Goal: Task Accomplishment & Management: Manage account settings

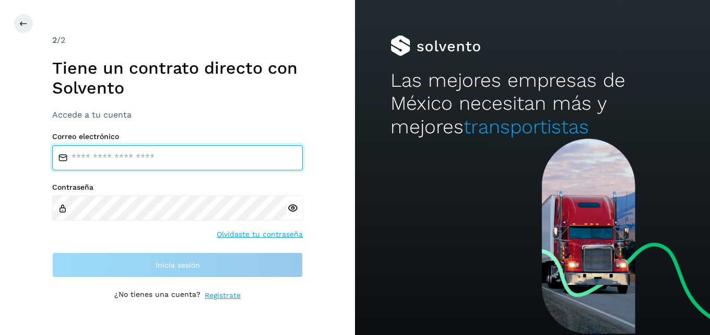
click at [114, 147] on input "email" at bounding box center [177, 157] width 251 height 25
type input "**********"
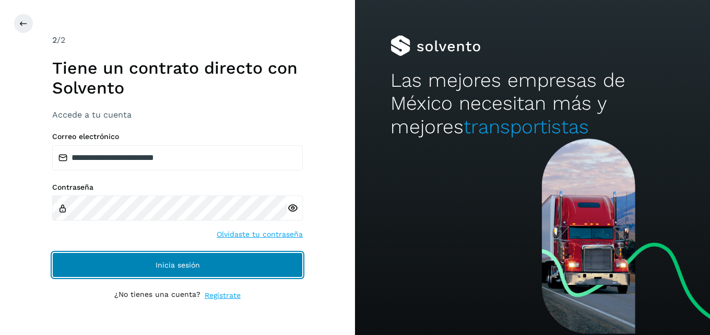
click at [160, 267] on span "Inicia sesión" at bounding box center [178, 264] width 44 height 7
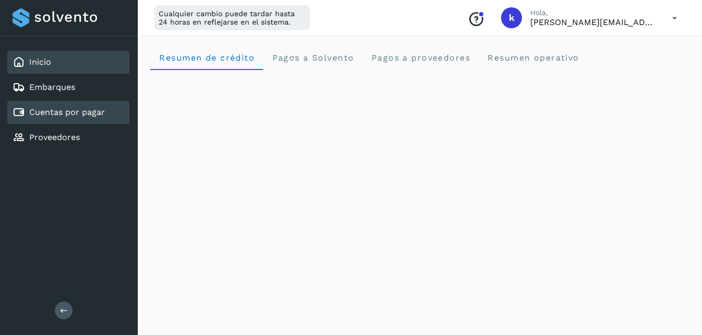
click at [59, 108] on link "Cuentas por pagar" at bounding box center [67, 112] width 76 height 10
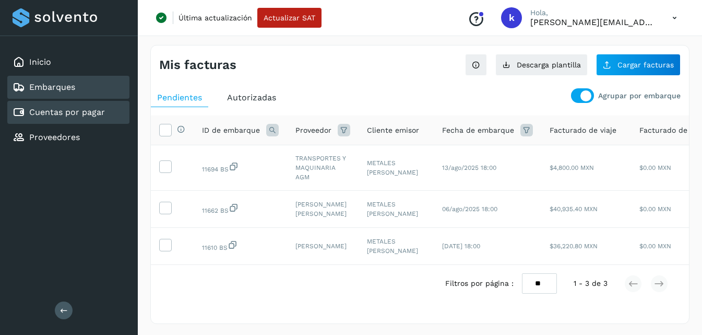
click at [57, 78] on div "Embarques" at bounding box center [68, 87] width 122 height 23
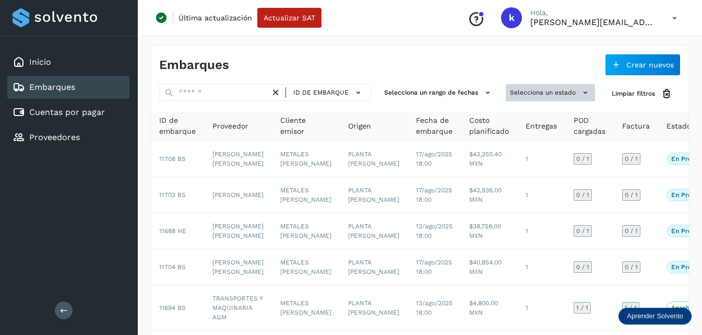
click at [537, 95] on button "Selecciona un estado" at bounding box center [550, 92] width 89 height 17
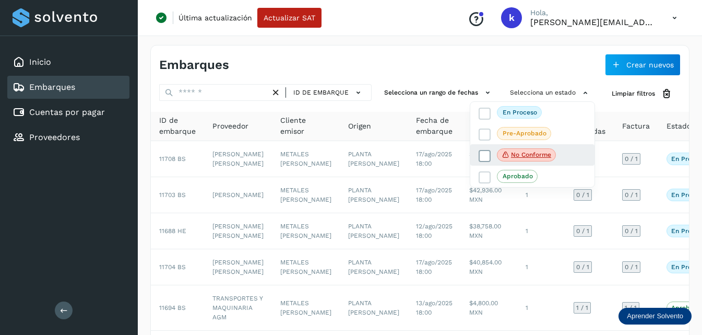
click at [511, 150] on span "No conforme" at bounding box center [526, 155] width 59 height 14
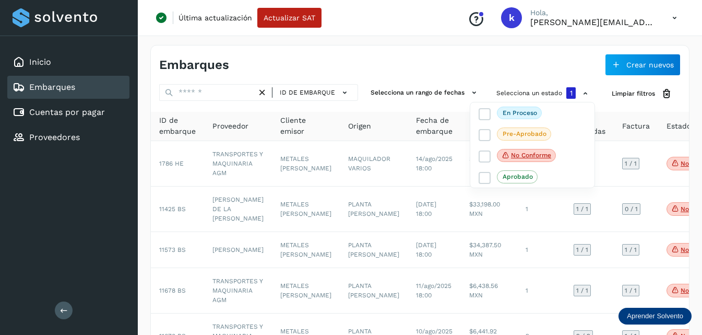
click at [398, 62] on div at bounding box center [351, 167] width 702 height 335
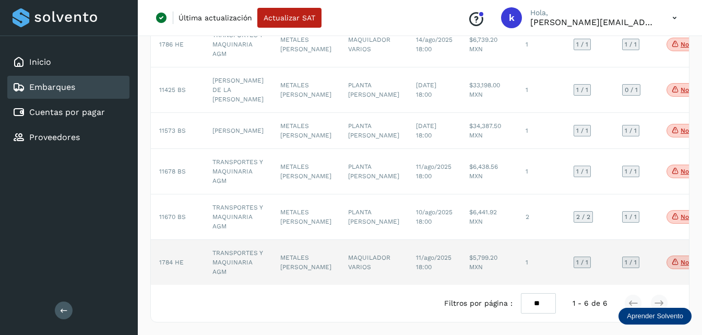
scroll to position [136, 0]
click at [178, 258] on span "1784 HE" at bounding box center [171, 261] width 25 height 7
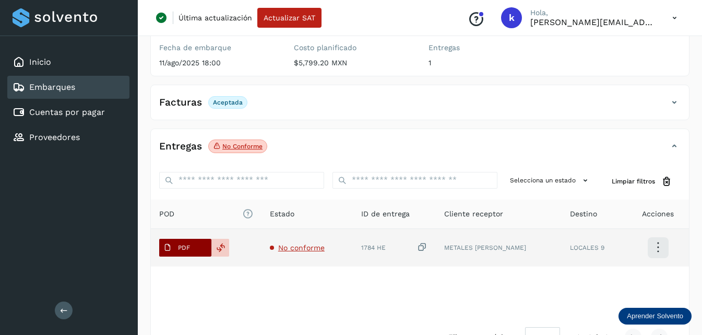
click at [182, 245] on p "PDF" at bounding box center [184, 247] width 12 height 7
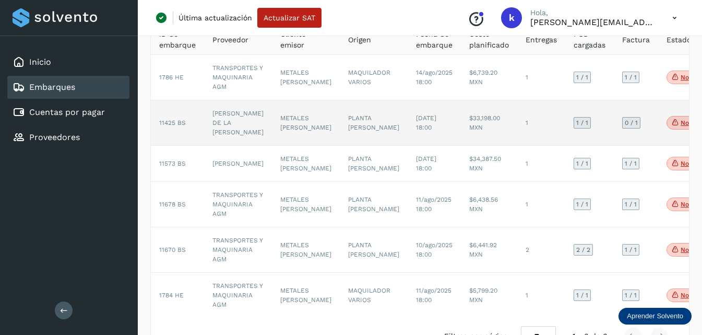
scroll to position [104, 0]
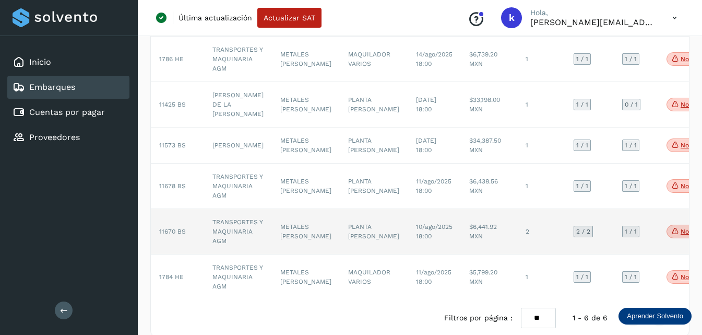
click at [237, 234] on td "TRANSPORTES Y MAQUINARIA AGM" at bounding box center [238, 231] width 68 height 45
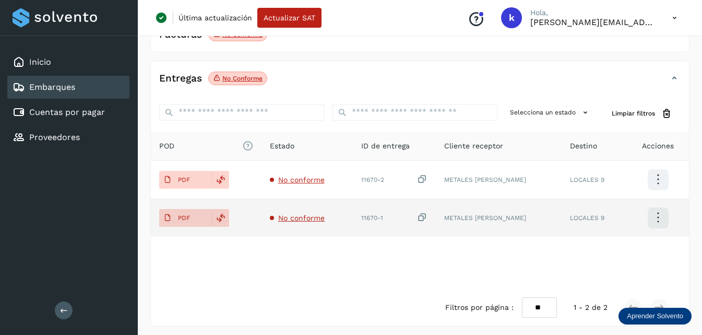
scroll to position [208, 0]
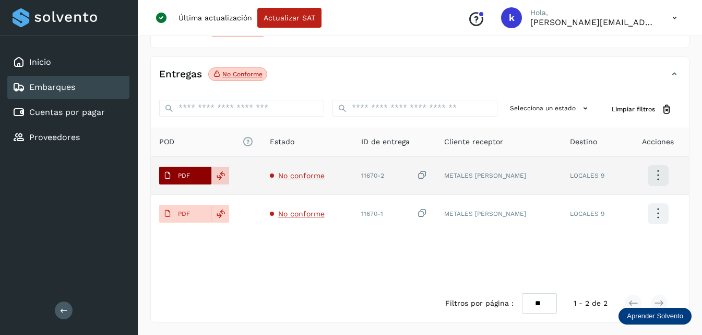
click at [178, 173] on p "PDF" at bounding box center [184, 175] width 12 height 7
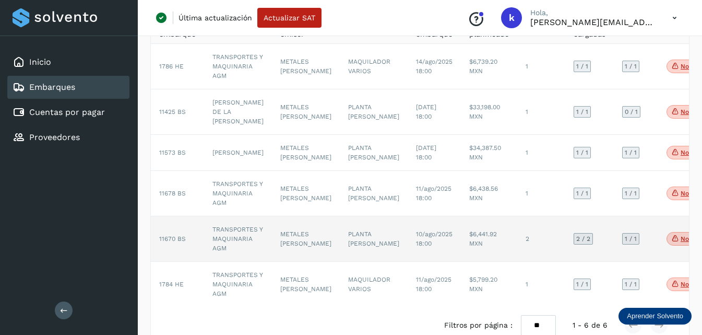
scroll to position [104, 0]
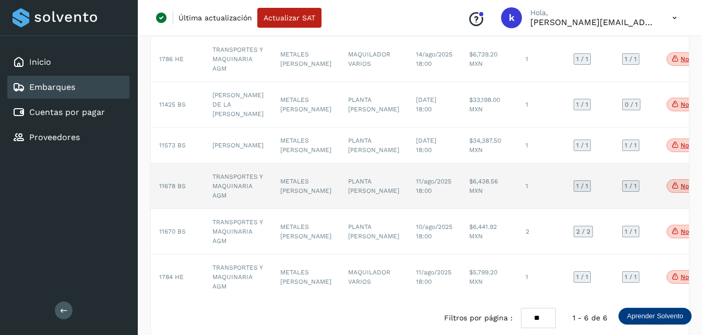
click at [176, 190] on span "11678 BS" at bounding box center [172, 185] width 27 height 7
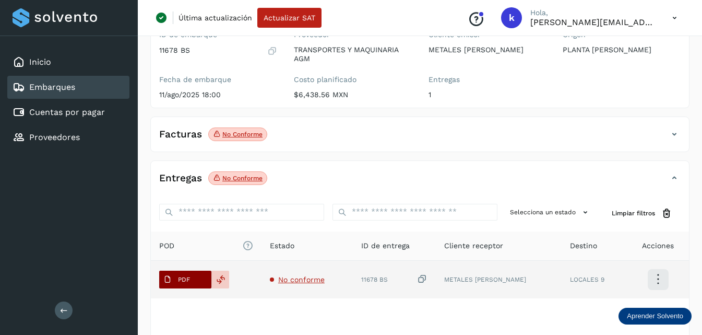
click at [195, 279] on button "PDF" at bounding box center [185, 279] width 52 height 18
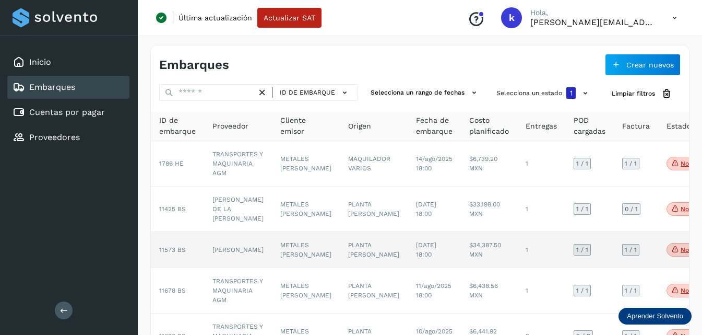
click at [179, 253] on span "11573 BS" at bounding box center [172, 249] width 27 height 7
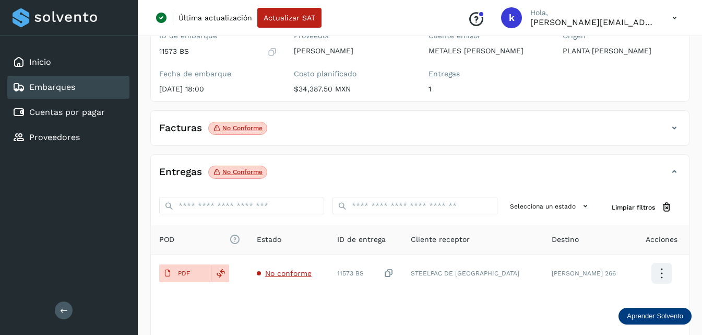
scroll to position [104, 0]
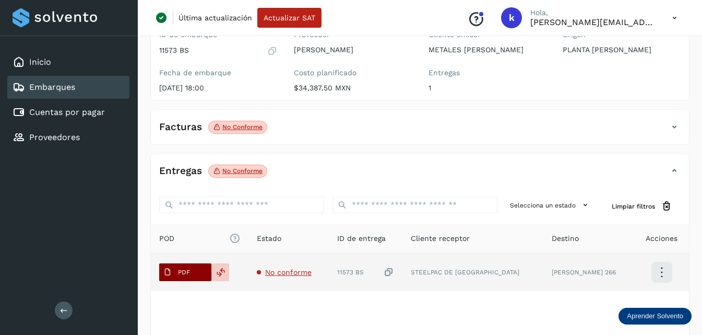
click at [193, 270] on span "PDF" at bounding box center [176, 272] width 35 height 17
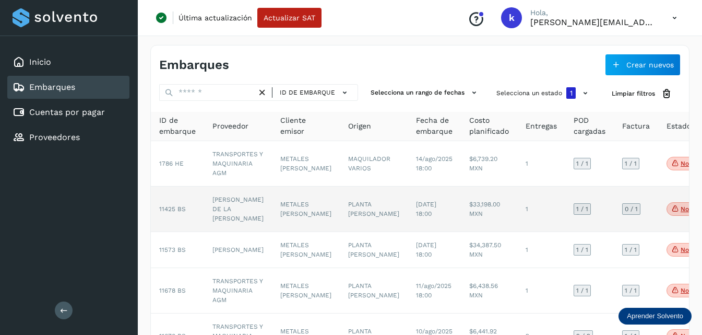
click at [220, 204] on td "[PERSON_NAME] DE LA [PERSON_NAME]" at bounding box center [238, 208] width 68 height 45
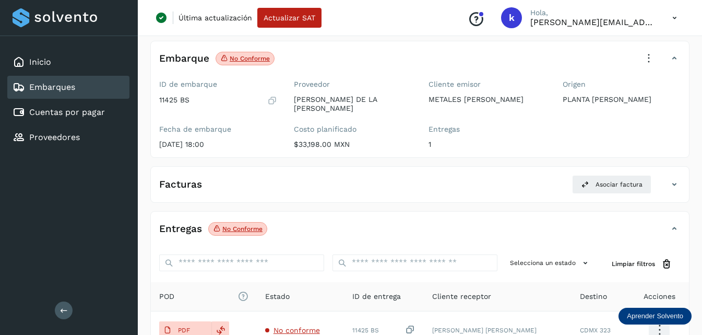
scroll to position [157, 0]
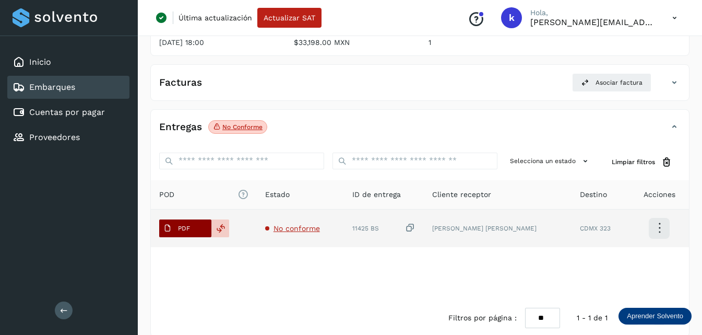
click at [198, 220] on button "PDF" at bounding box center [185, 228] width 52 height 18
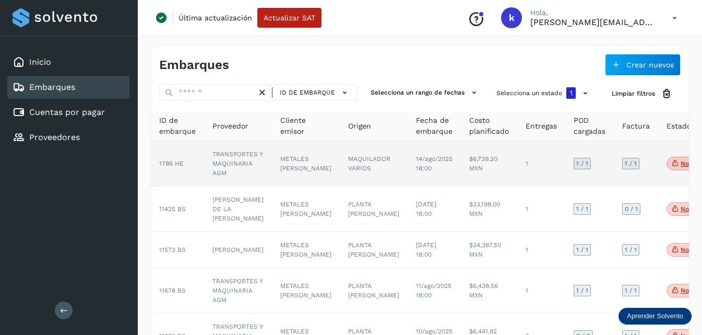
click at [167, 161] on span "1786 HE" at bounding box center [171, 163] width 25 height 7
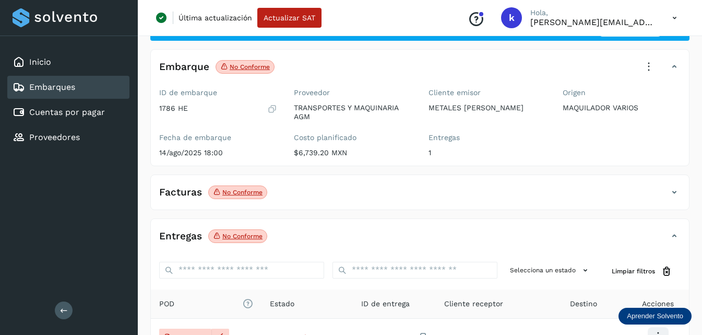
scroll to position [104, 0]
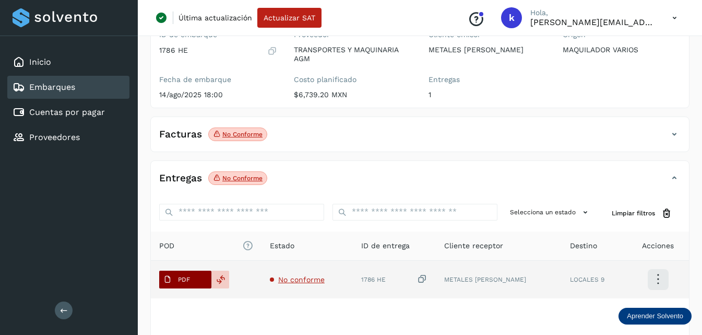
click at [194, 273] on span "PDF" at bounding box center [176, 279] width 35 height 17
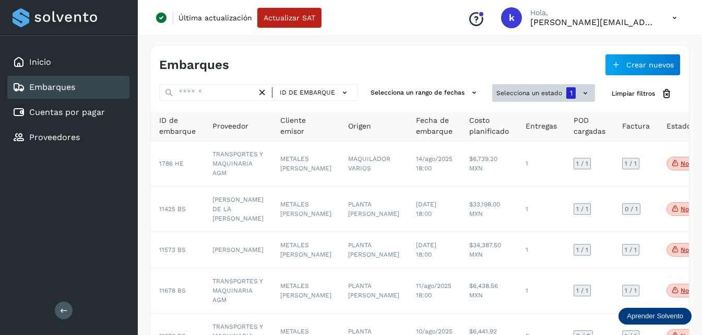
click at [557, 92] on button "Selecciona un estado 1" at bounding box center [543, 93] width 103 height 18
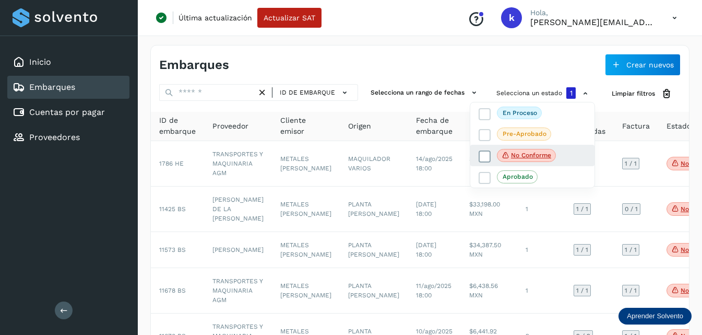
click at [487, 152] on icon at bounding box center [485, 156] width 10 height 10
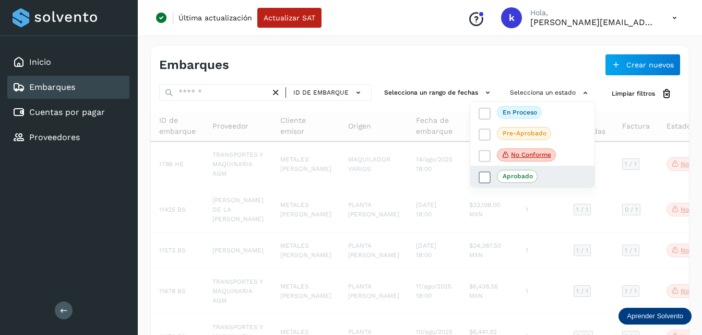
click at [486, 174] on icon at bounding box center [485, 177] width 10 height 10
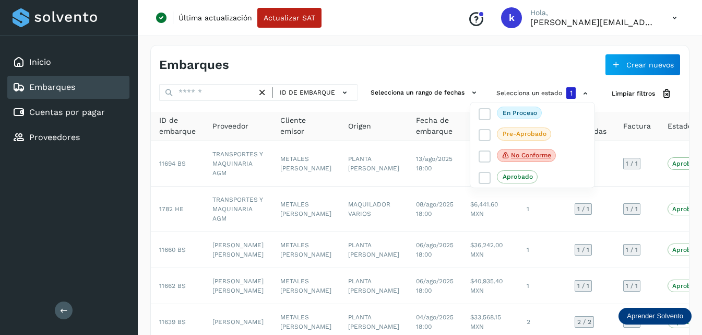
click at [395, 61] on div at bounding box center [351, 167] width 702 height 335
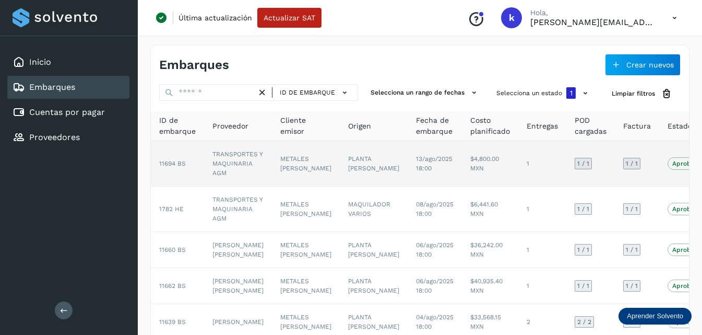
click at [168, 163] on span "11694 BS" at bounding box center [172, 163] width 27 height 7
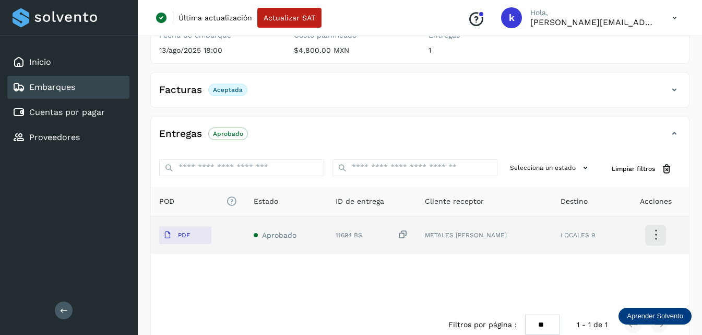
scroll to position [170, 0]
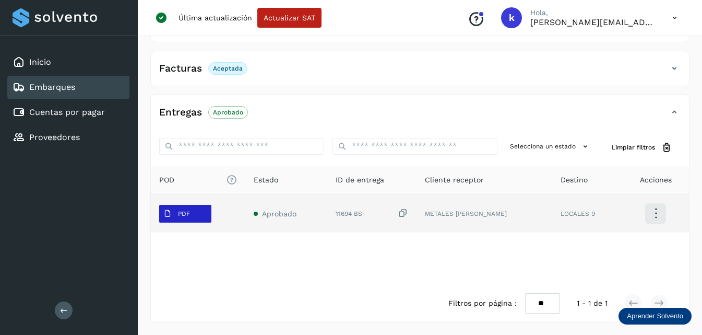
click at [195, 211] on button "PDF" at bounding box center [185, 214] width 52 height 18
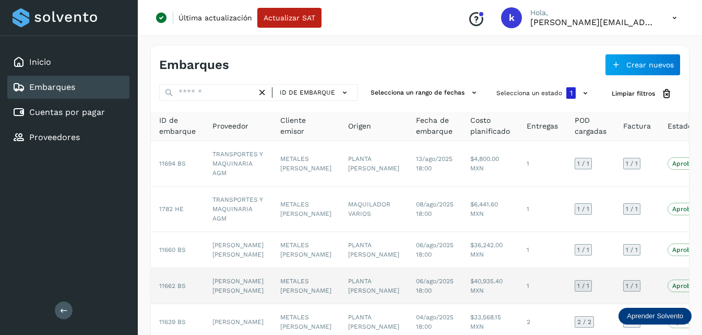
click at [176, 303] on td "11662 BS" at bounding box center [177, 286] width 53 height 36
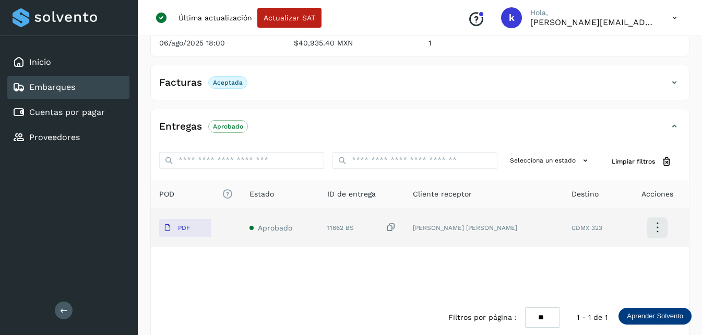
scroll to position [157, 0]
click at [241, 210] on td "PDF" at bounding box center [280, 227] width 78 height 38
click at [174, 219] on span "PDF" at bounding box center [176, 227] width 35 height 17
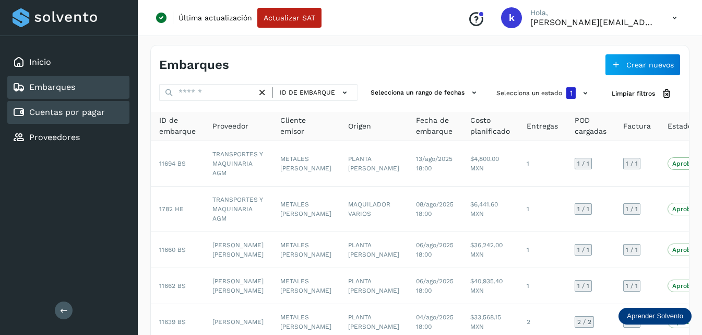
click at [84, 109] on link "Cuentas por pagar" at bounding box center [67, 112] width 76 height 10
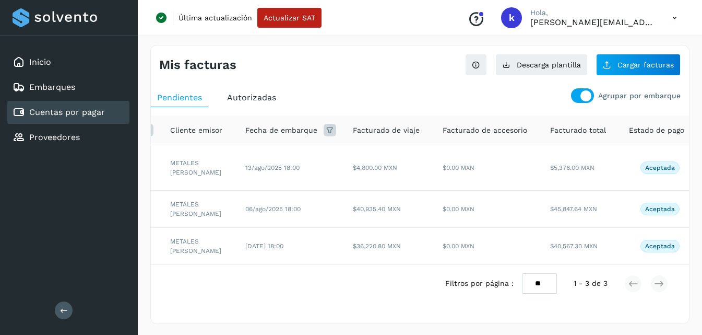
scroll to position [0, 256]
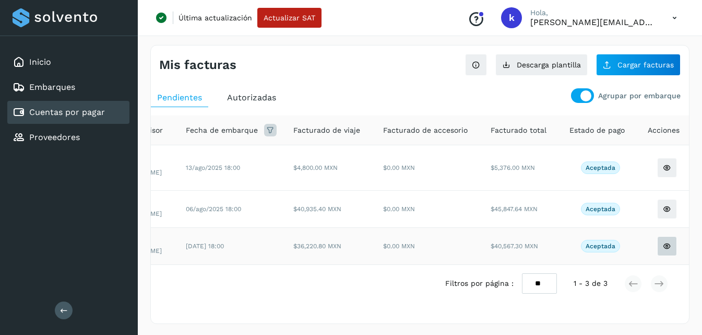
click at [663, 172] on icon at bounding box center [667, 167] width 8 height 8
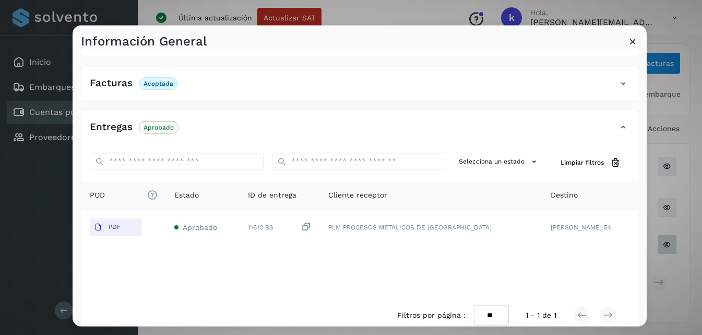
scroll to position [163, 0]
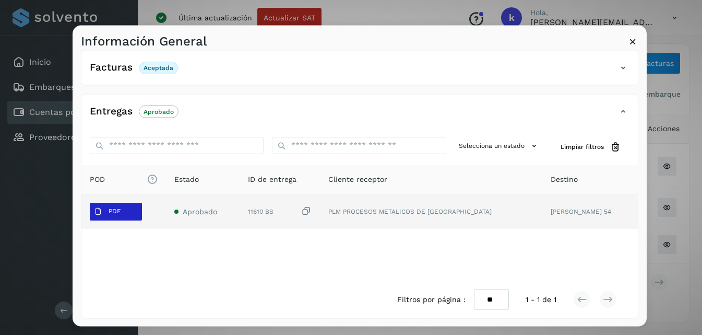
click at [114, 211] on p "PDF" at bounding box center [115, 210] width 12 height 7
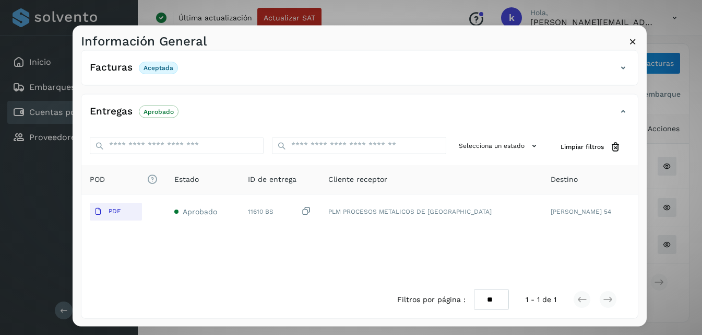
click at [632, 41] on icon at bounding box center [633, 41] width 11 height 11
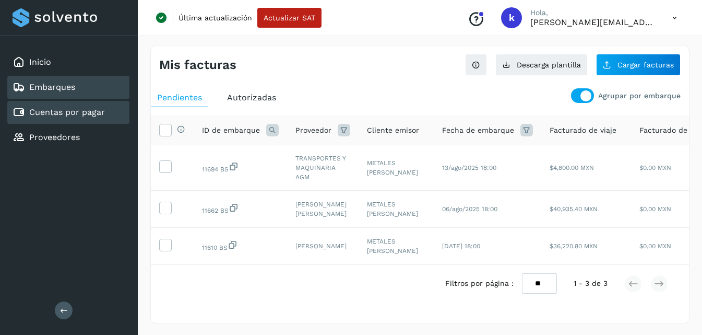
click at [54, 87] on link "Embarques" at bounding box center [52, 87] width 46 height 10
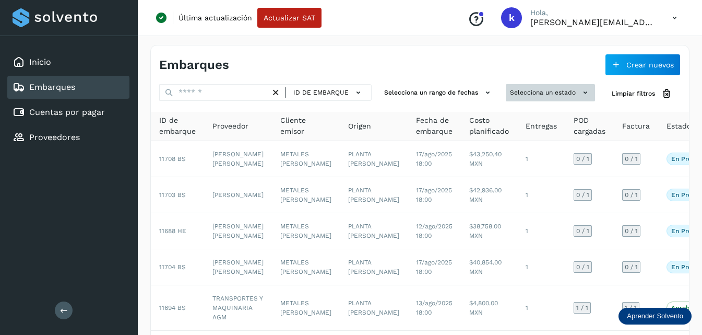
click at [544, 87] on button "Selecciona un estado" at bounding box center [550, 92] width 89 height 17
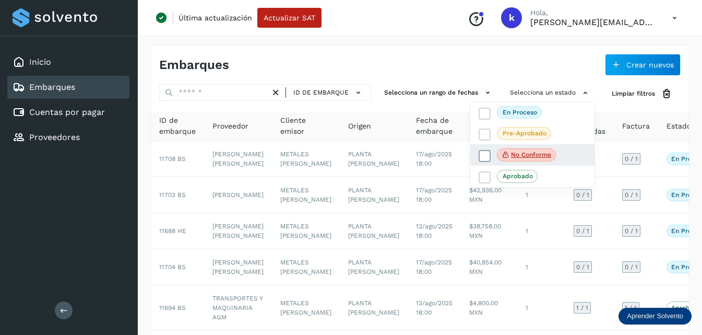
click at [489, 154] on icon at bounding box center [485, 155] width 10 height 10
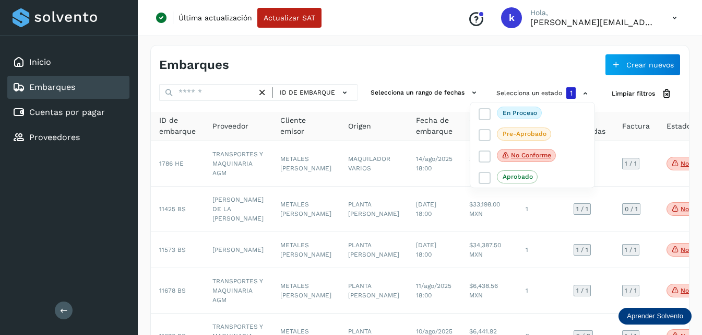
click at [448, 63] on div at bounding box center [351, 167] width 702 height 335
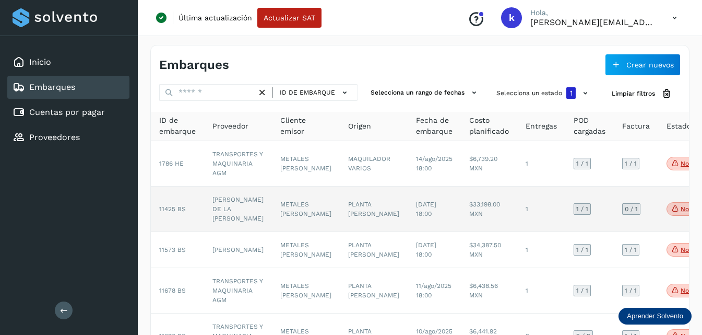
click at [233, 204] on td "[PERSON_NAME] DE LA [PERSON_NAME]" at bounding box center [238, 208] width 68 height 45
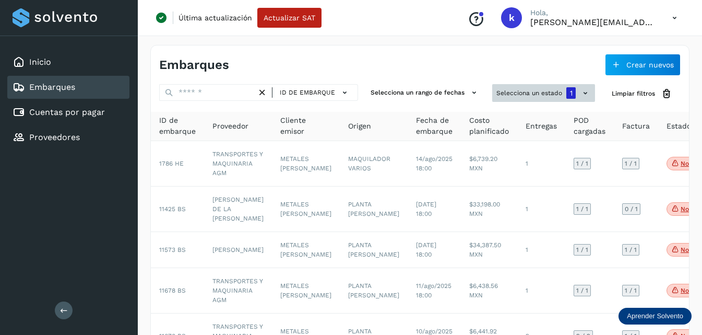
click at [545, 96] on button "Selecciona un estado 1" at bounding box center [543, 93] width 103 height 18
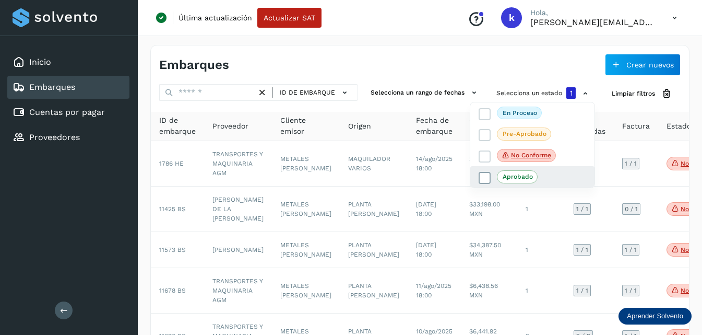
click at [490, 177] on span at bounding box center [485, 178] width 12 height 12
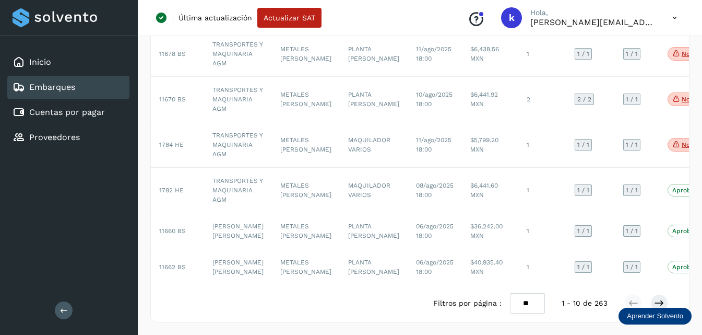
scroll to position [313, 0]
click at [172, 269] on div at bounding box center [351, 167] width 702 height 335
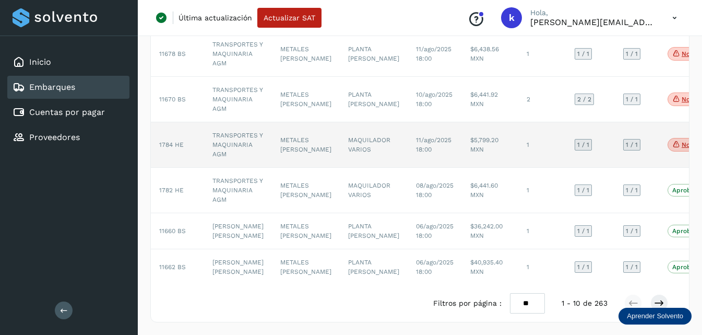
scroll to position [327, 0]
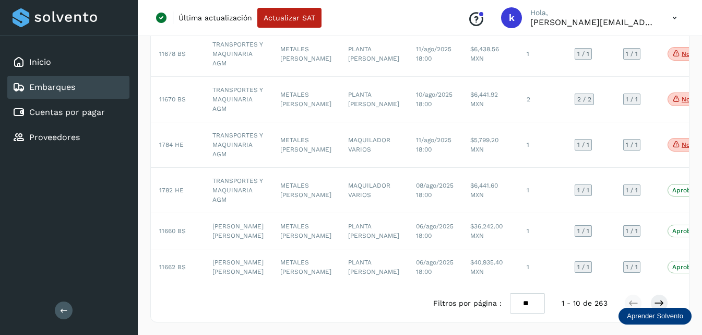
click at [524, 308] on select "** ** **" at bounding box center [527, 303] width 35 height 20
click at [510, 293] on select "** ** **" at bounding box center [527, 303] width 35 height 20
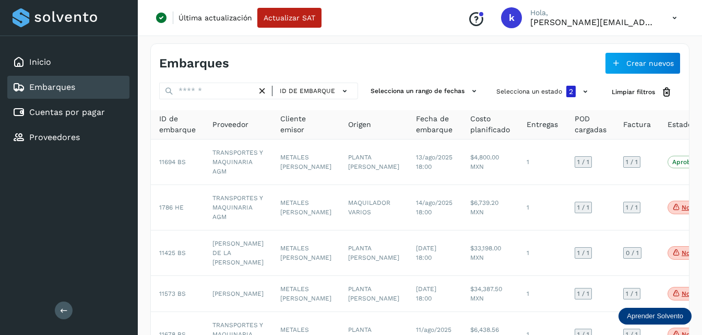
scroll to position [0, 0]
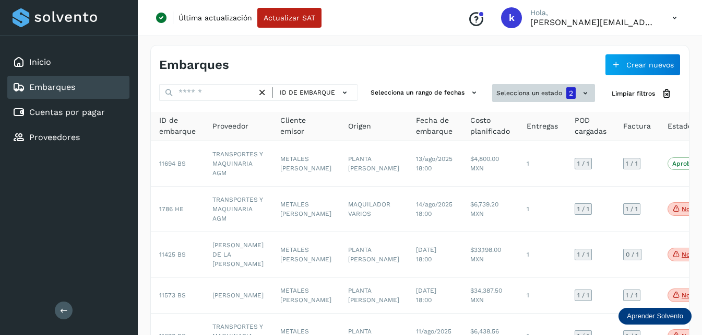
click at [543, 98] on button "Selecciona un estado 2" at bounding box center [543, 93] width 103 height 18
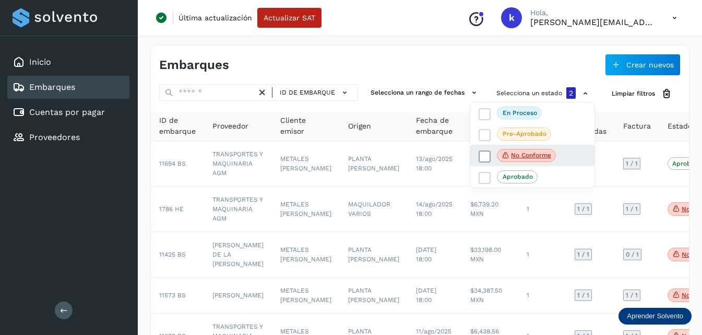
click at [484, 159] on icon at bounding box center [485, 156] width 10 height 10
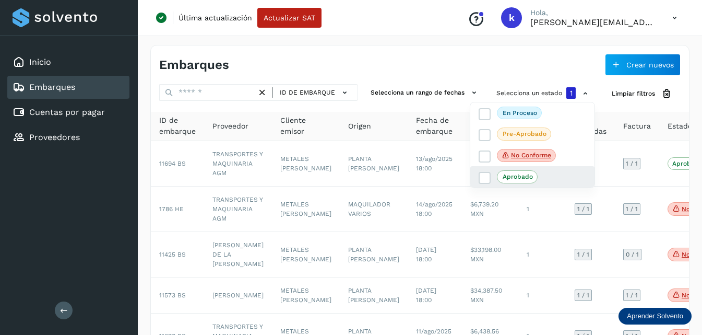
click at [476, 186] on div "Aprobado" at bounding box center [532, 176] width 124 height 21
select select "**"
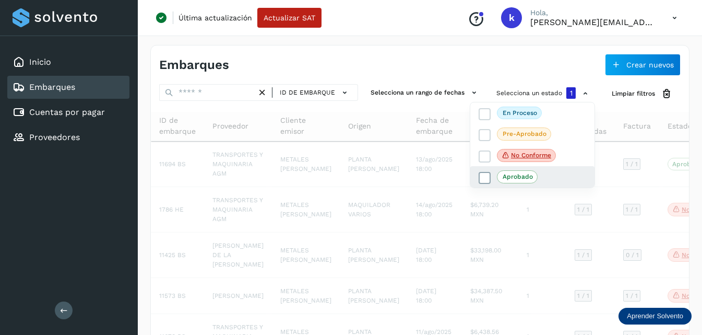
click at [484, 180] on icon at bounding box center [485, 178] width 10 height 10
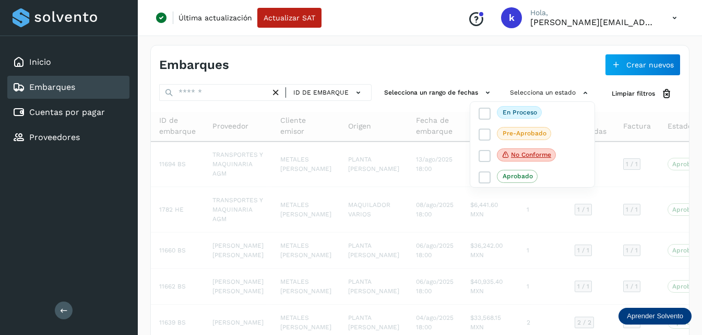
click at [189, 94] on div at bounding box center [351, 167] width 702 height 335
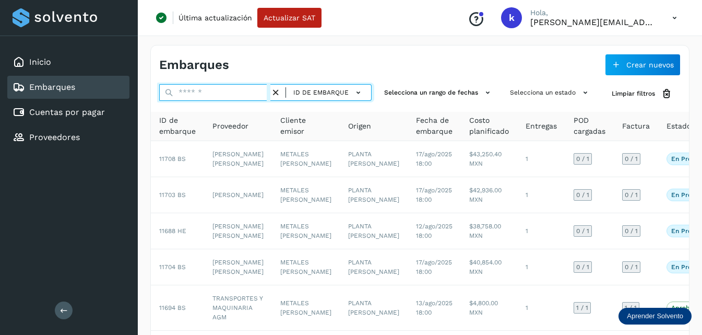
click at [198, 94] on input "text" at bounding box center [214, 92] width 111 height 17
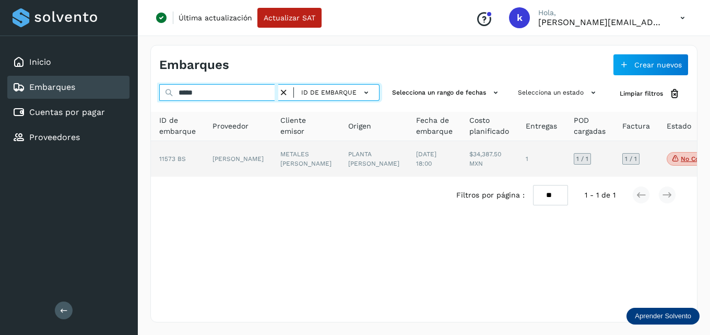
type input "*****"
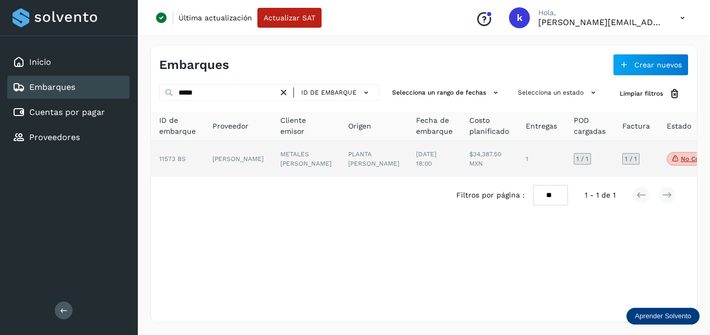
click at [272, 159] on td "[PERSON_NAME]" at bounding box center [306, 159] width 68 height 36
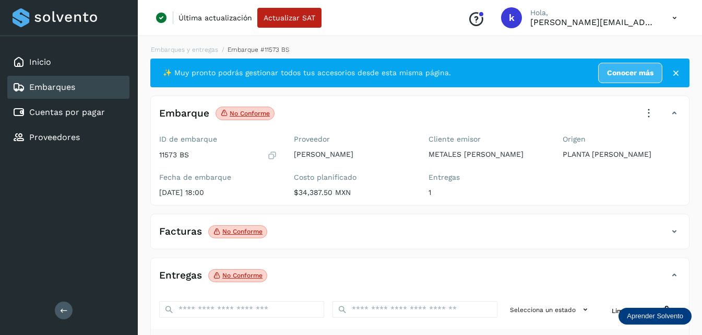
click at [646, 113] on icon at bounding box center [649, 113] width 23 height 23
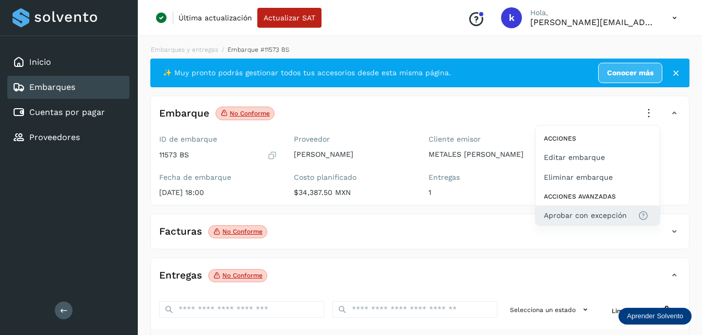
click at [574, 211] on span "Aprobar con excepción" at bounding box center [585, 214] width 83 height 11
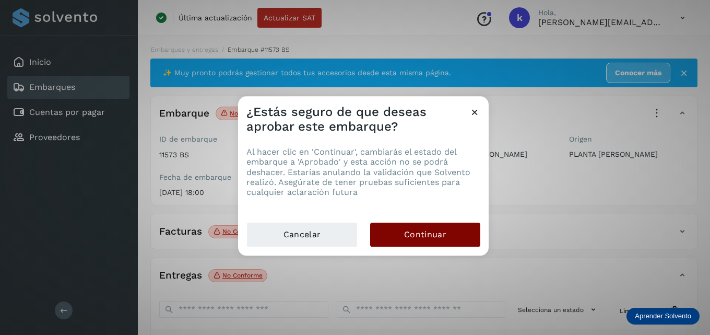
click at [393, 234] on button "Continuar" at bounding box center [425, 234] width 110 height 24
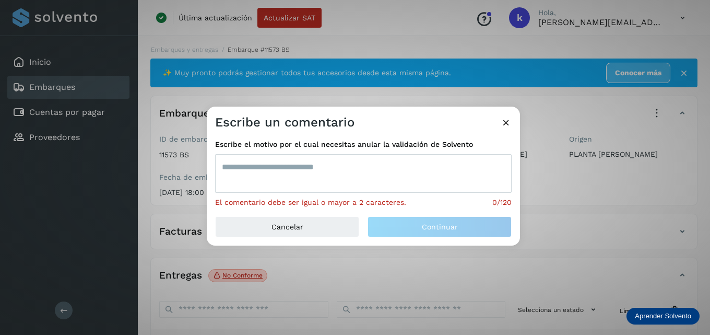
click at [325, 163] on textarea at bounding box center [363, 173] width 297 height 39
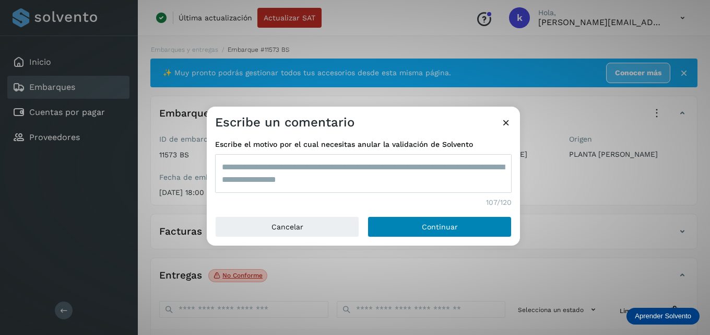
type textarea "**********"
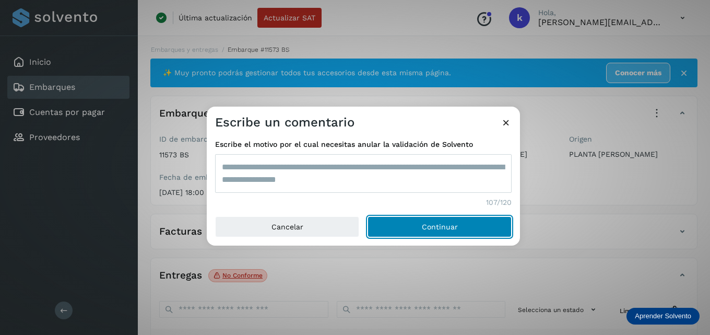
click at [442, 223] on span "Continuar" at bounding box center [440, 226] width 36 height 7
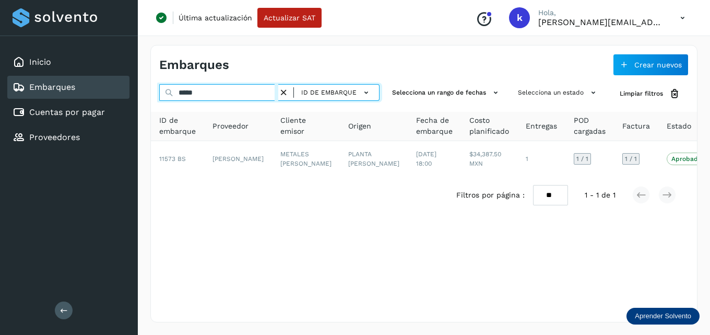
click at [197, 95] on input "*****" at bounding box center [218, 92] width 119 height 17
type input "*"
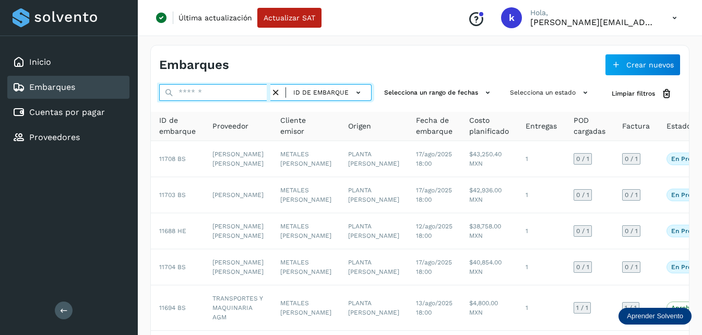
click at [192, 97] on input "text" at bounding box center [214, 92] width 111 height 17
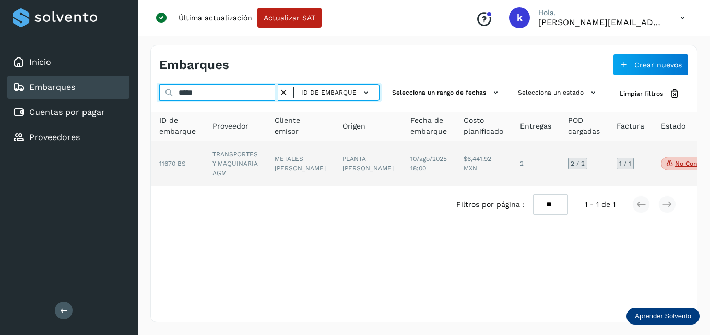
type input "*****"
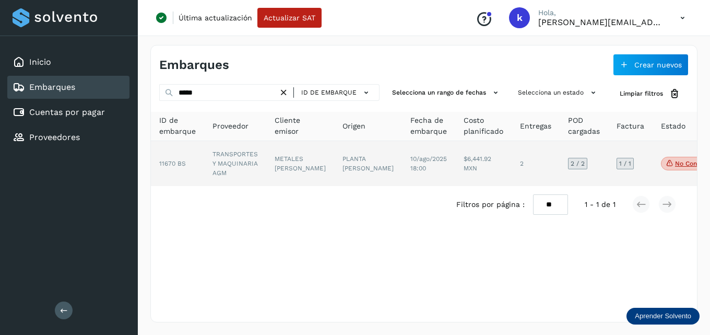
click at [266, 156] on td "TRANSPORTES Y MAQUINARIA AGM" at bounding box center [300, 163] width 68 height 45
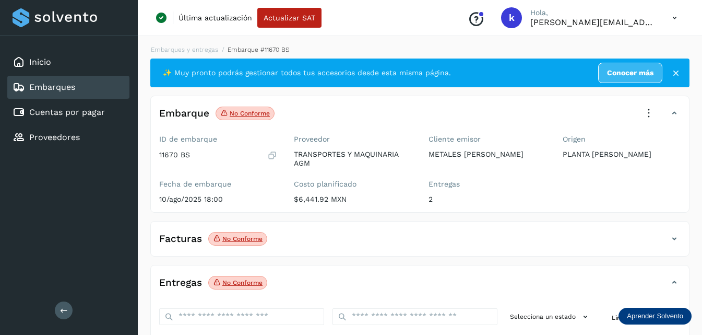
click at [652, 113] on icon at bounding box center [649, 113] width 23 height 23
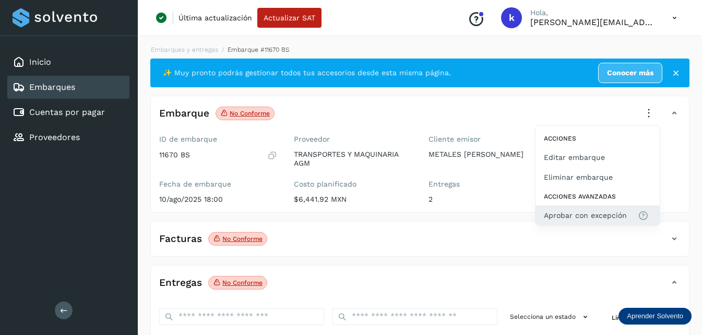
click at [578, 211] on span "Aprobar con excepción" at bounding box center [585, 214] width 83 height 11
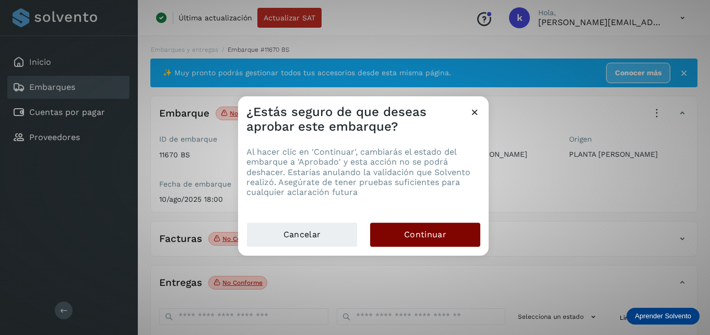
click at [392, 232] on button "Continuar" at bounding box center [425, 234] width 110 height 24
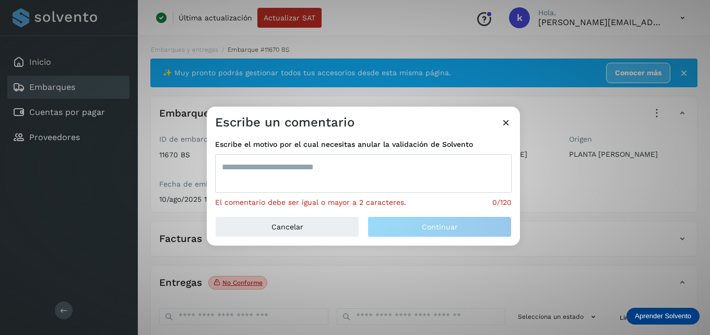
click at [274, 163] on textarea at bounding box center [363, 173] width 297 height 39
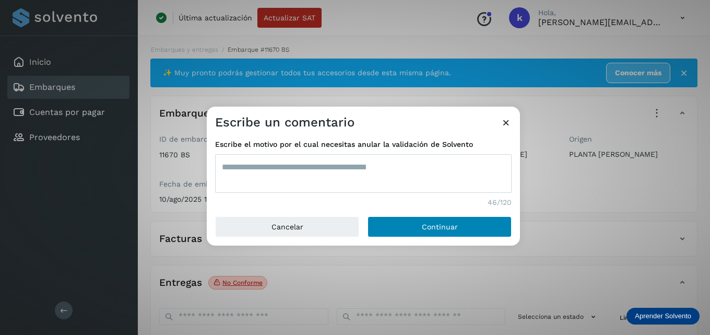
type textarea "**********"
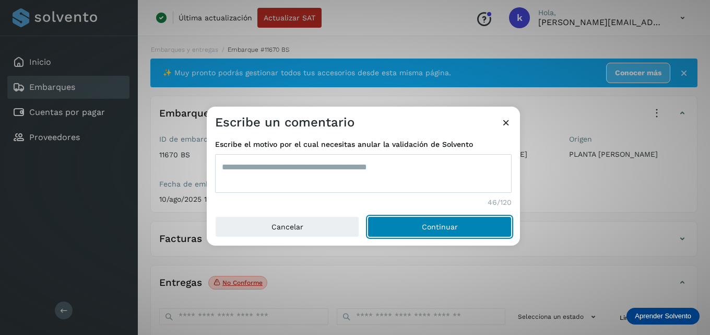
click at [388, 225] on button "Continuar" at bounding box center [440, 226] width 144 height 21
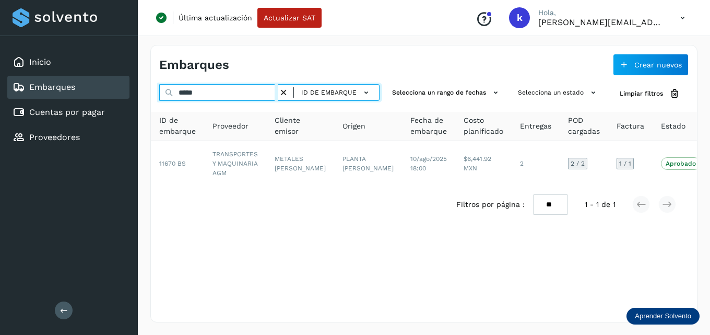
click at [213, 95] on input "*****" at bounding box center [218, 92] width 119 height 17
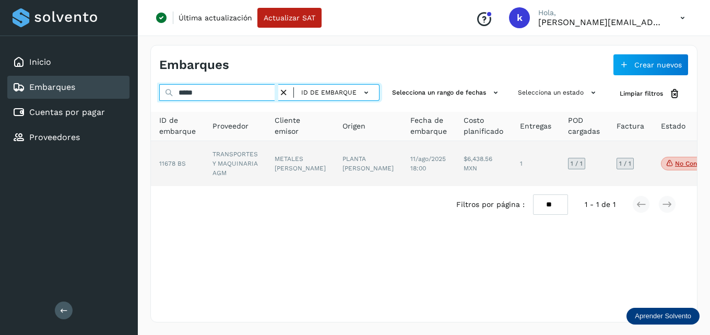
type input "*****"
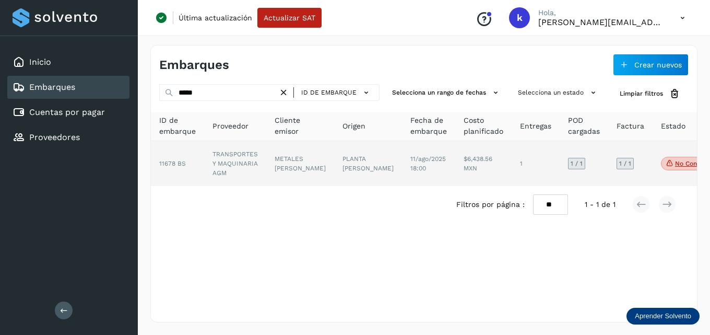
click at [266, 155] on td "TRANSPORTES Y MAQUINARIA AGM" at bounding box center [300, 163] width 68 height 45
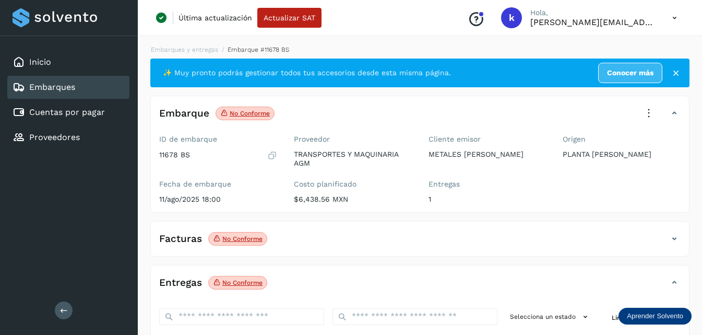
click at [653, 111] on icon at bounding box center [649, 113] width 23 height 23
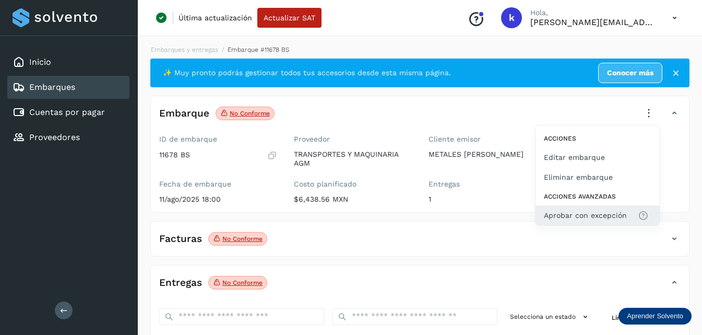
click at [585, 213] on span "Aprobar con excepción" at bounding box center [585, 214] width 83 height 11
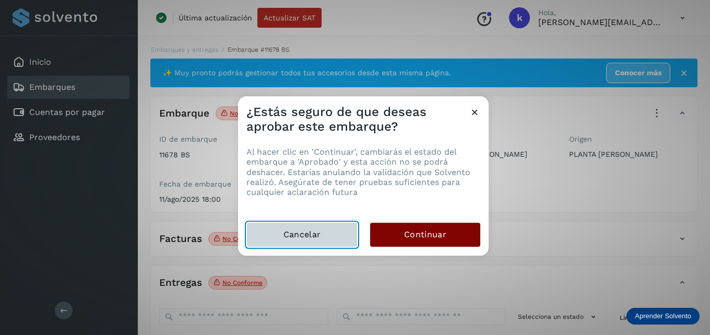
drag, startPoint x: 324, startPoint y: 228, endPoint x: 393, endPoint y: 240, distance: 70.5
click at [393, 240] on div "Cancelar Continuar" at bounding box center [363, 238] width 251 height 33
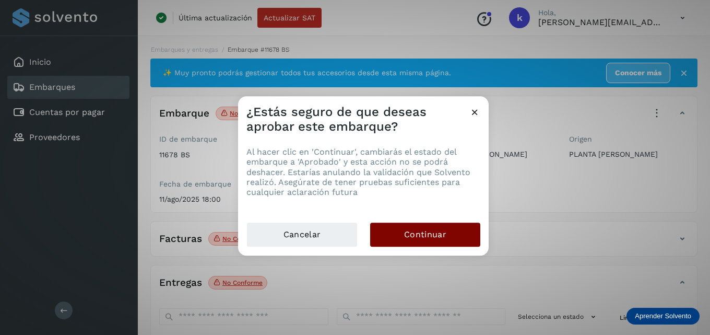
click at [392, 234] on button "Continuar" at bounding box center [425, 234] width 110 height 24
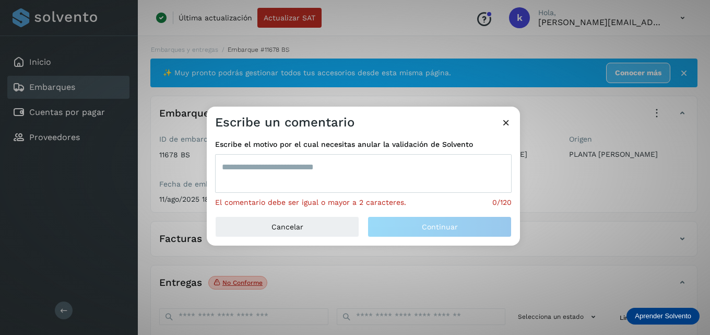
click at [277, 166] on textarea at bounding box center [363, 173] width 297 height 39
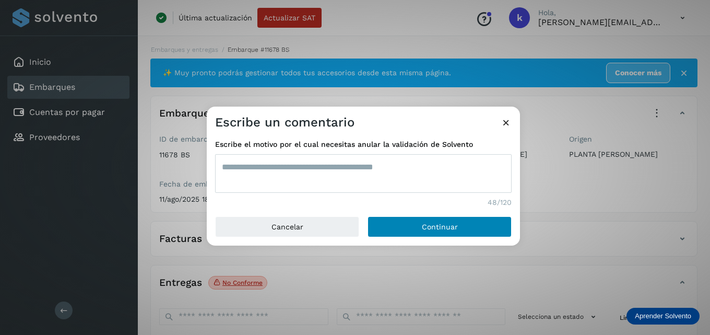
type textarea "**********"
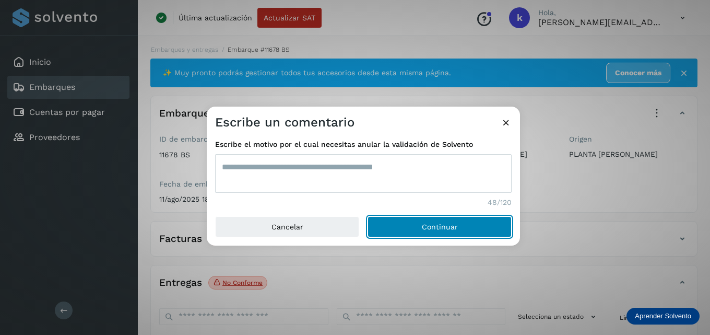
click at [411, 228] on button "Continuar" at bounding box center [440, 226] width 144 height 21
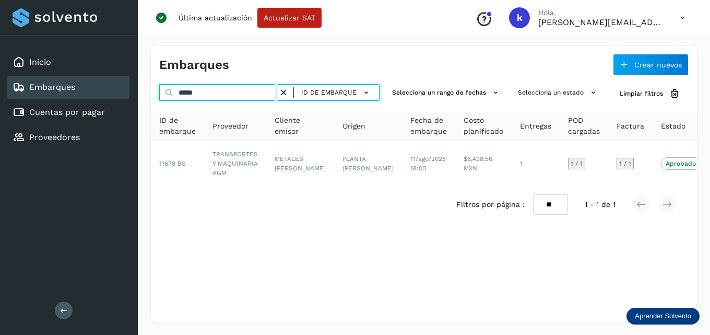
click at [211, 94] on input "*****" at bounding box center [218, 92] width 119 height 17
click at [230, 100] on input "*****" at bounding box center [218, 92] width 119 height 17
type input "*"
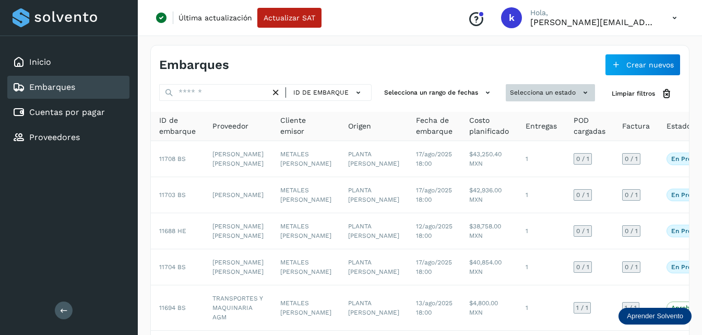
click at [532, 88] on button "Selecciona un estado" at bounding box center [550, 92] width 89 height 17
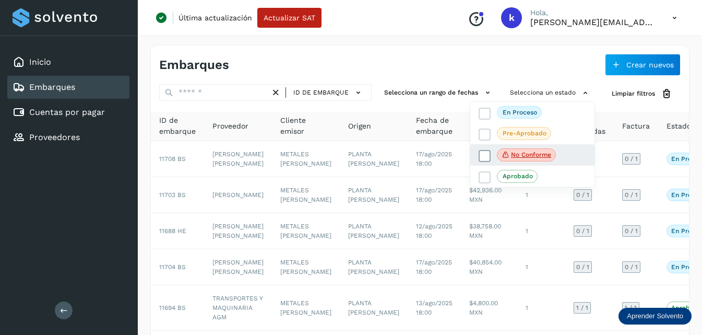
click at [524, 149] on span "No conforme" at bounding box center [526, 155] width 59 height 14
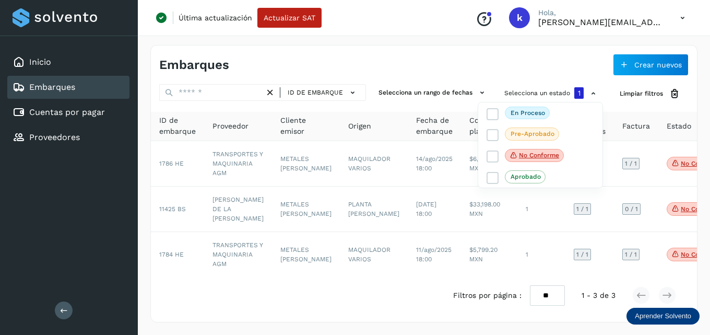
click at [458, 64] on div at bounding box center [355, 167] width 710 height 335
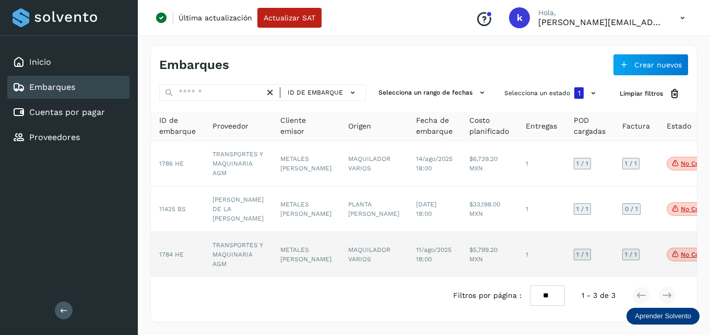
click at [180, 252] on span "1784 HE" at bounding box center [171, 254] width 25 height 7
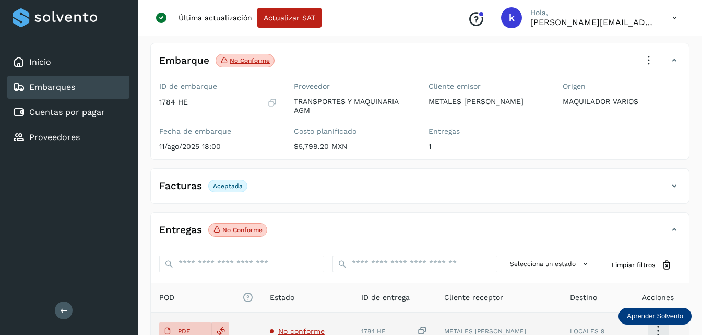
scroll to position [52, 0]
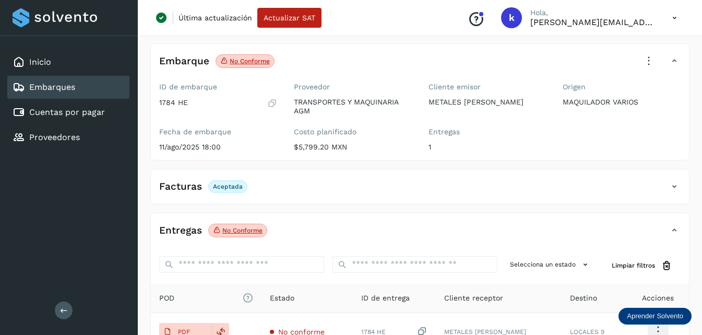
click at [649, 56] on icon at bounding box center [649, 61] width 23 height 23
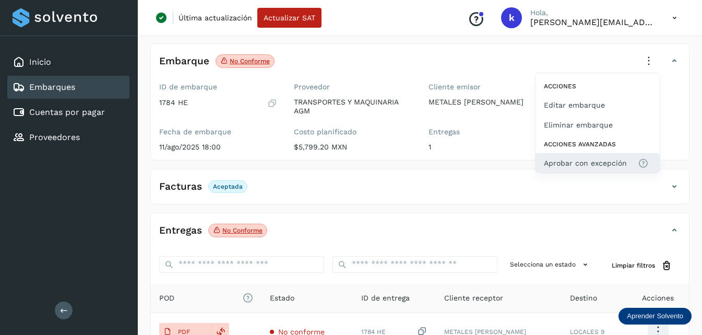
click at [574, 165] on span "Aprobar con excepción" at bounding box center [585, 162] width 83 height 11
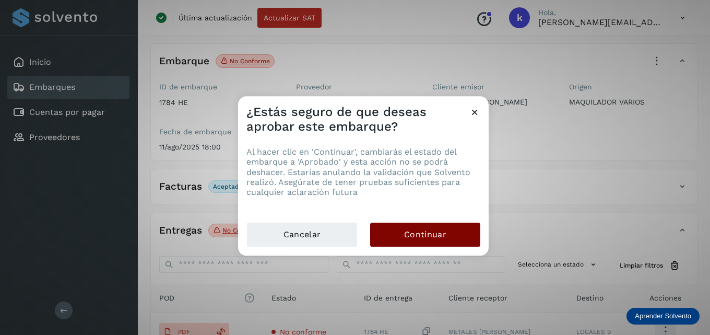
click at [394, 241] on button "Continuar" at bounding box center [425, 234] width 110 height 24
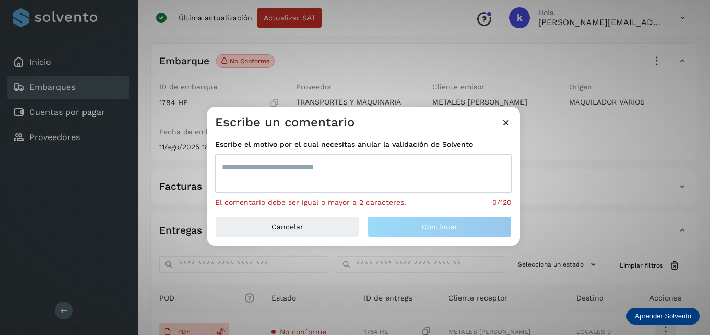
click at [340, 167] on textarea at bounding box center [363, 173] width 297 height 39
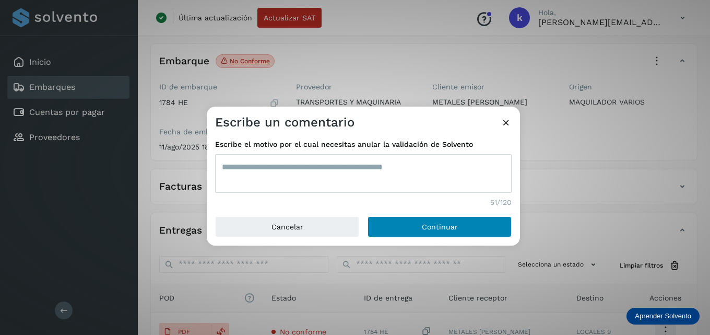
type textarea "**********"
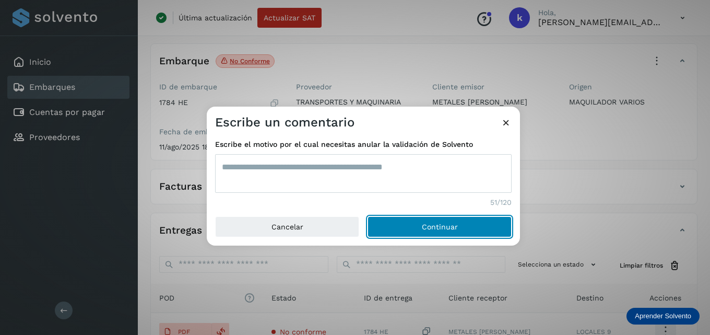
click at [409, 231] on button "Continuar" at bounding box center [440, 226] width 144 height 21
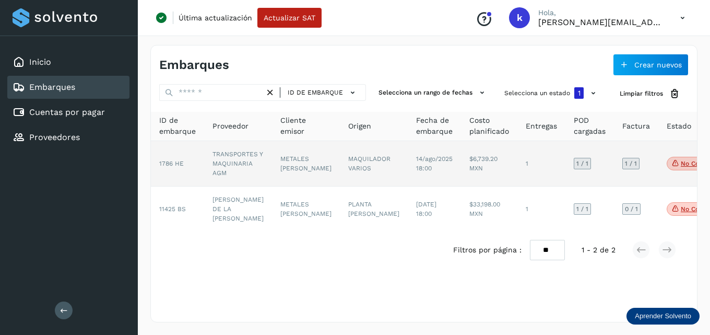
click at [227, 161] on td "TRANSPORTES Y MAQUINARIA AGM" at bounding box center [238, 163] width 68 height 45
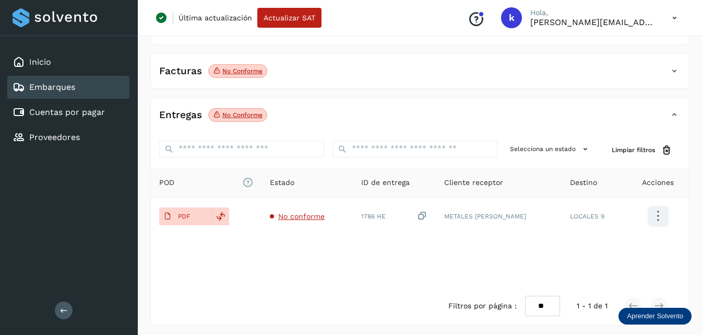
scroll to position [170, 0]
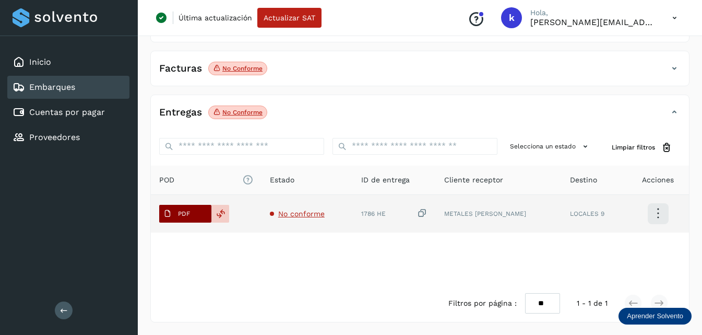
click at [198, 214] on button "PDF" at bounding box center [185, 214] width 52 height 18
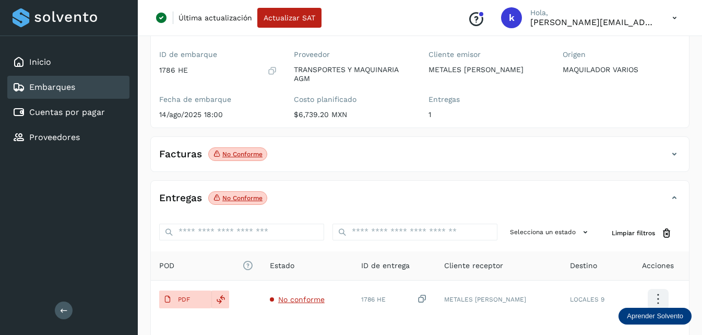
scroll to position [0, 0]
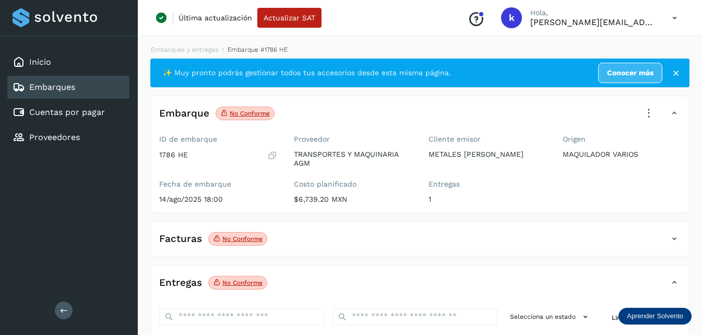
click at [647, 111] on icon at bounding box center [649, 113] width 23 height 23
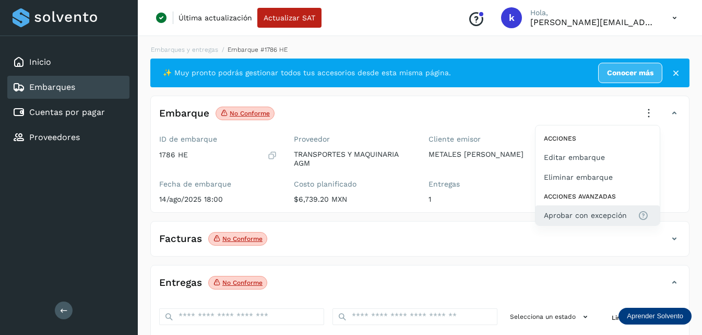
click at [567, 215] on span "Aprobar con excepción" at bounding box center [585, 214] width 83 height 11
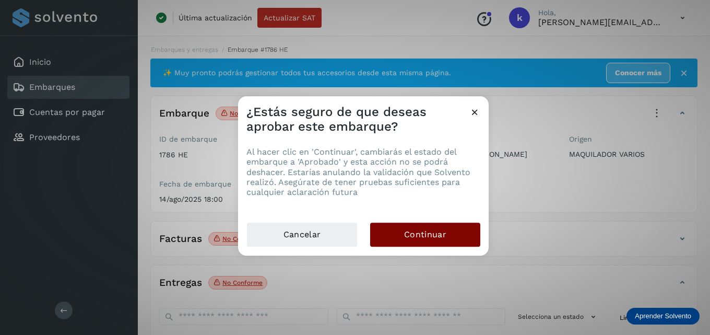
click at [396, 233] on button "Continuar" at bounding box center [425, 234] width 110 height 24
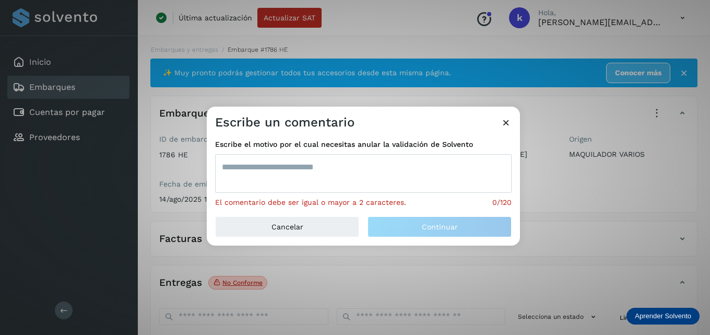
click at [298, 178] on textarea at bounding box center [363, 173] width 297 height 39
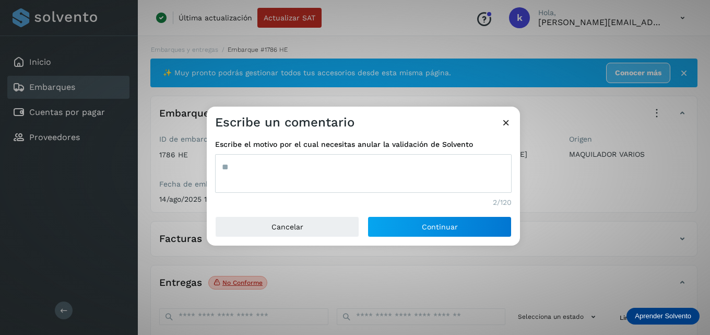
type textarea "*"
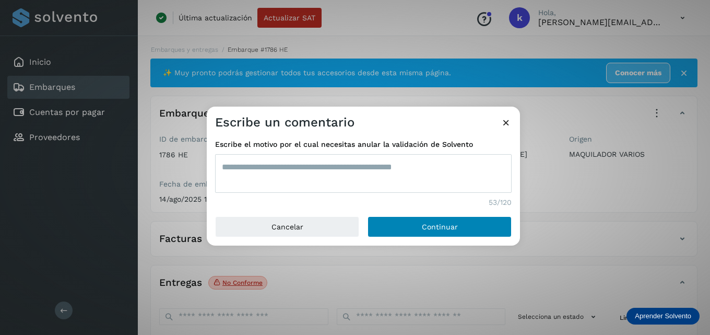
type textarea "**********"
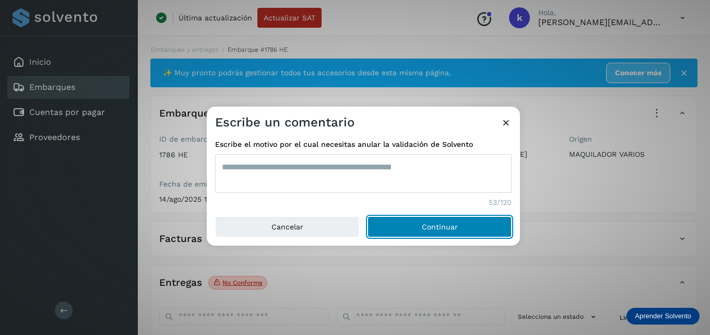
click at [403, 220] on button "Continuar" at bounding box center [440, 226] width 144 height 21
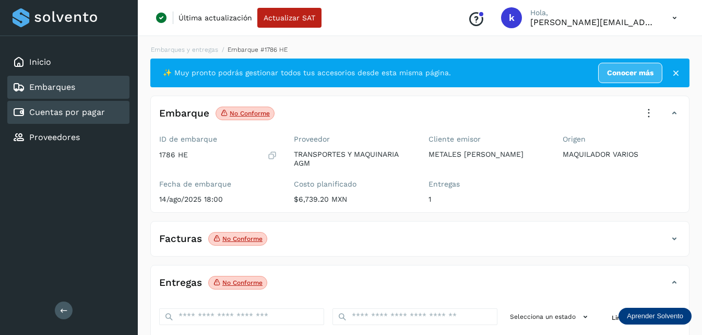
click at [67, 113] on link "Cuentas por pagar" at bounding box center [67, 112] width 76 height 10
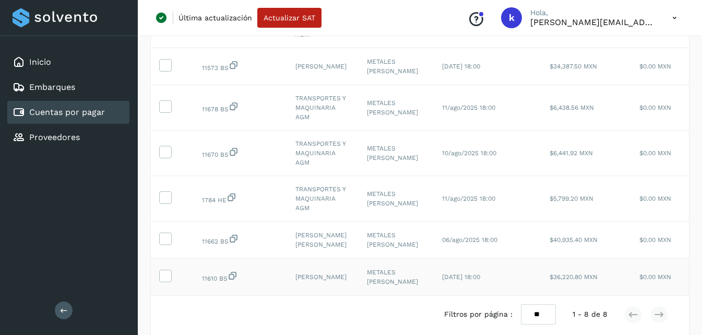
scroll to position [245, 0]
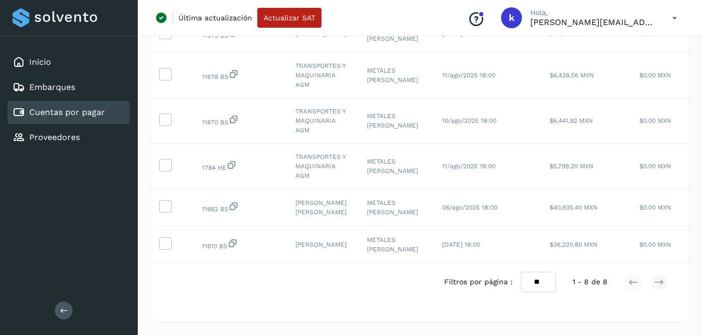
click at [538, 280] on select "** ** **" at bounding box center [538, 282] width 35 height 20
select select "**"
click at [522, 272] on select "** ** **" at bounding box center [538, 282] width 35 height 20
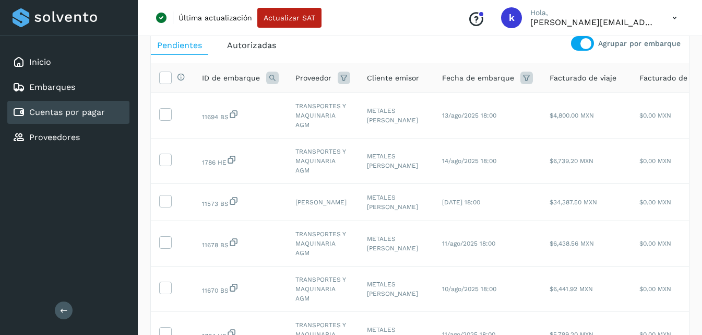
scroll to position [0, 0]
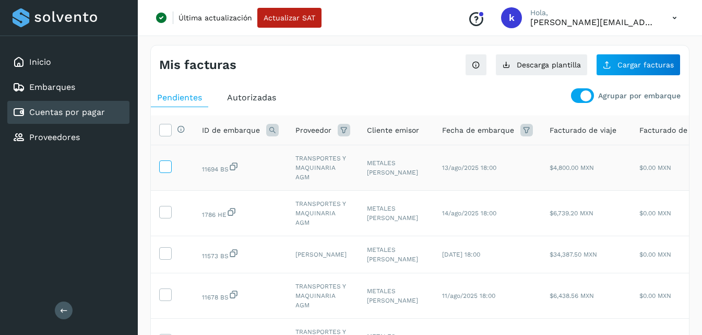
click at [170, 161] on icon at bounding box center [165, 165] width 11 height 11
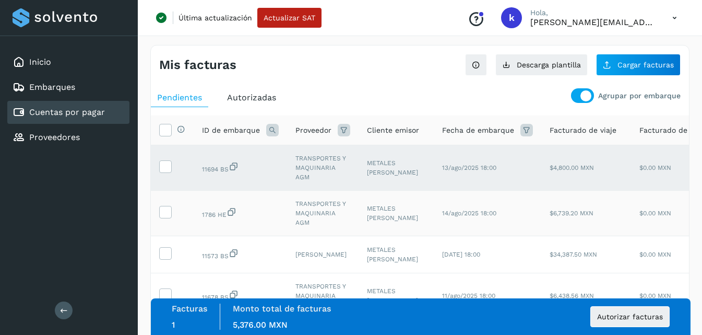
click at [169, 205] on td at bounding box center [172, 213] width 43 height 45
click at [164, 210] on icon at bounding box center [165, 211] width 11 height 11
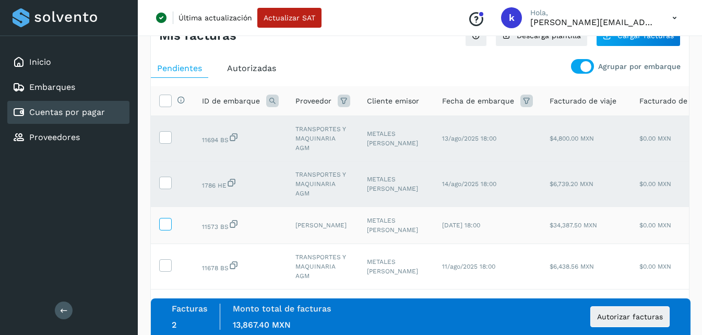
scroll to position [52, 0]
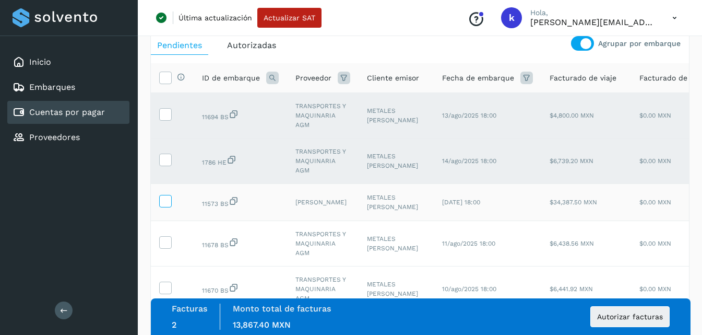
click at [161, 206] on icon at bounding box center [165, 200] width 11 height 11
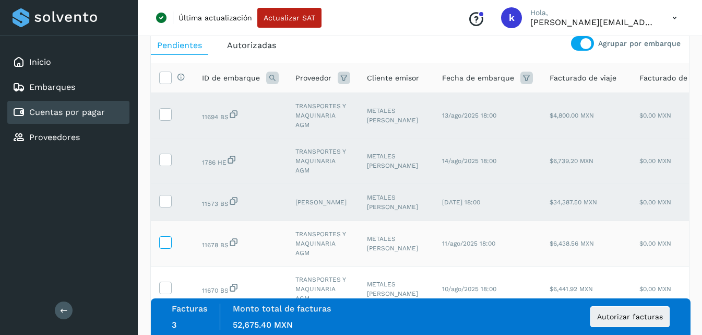
click at [168, 248] on span at bounding box center [165, 244] width 11 height 7
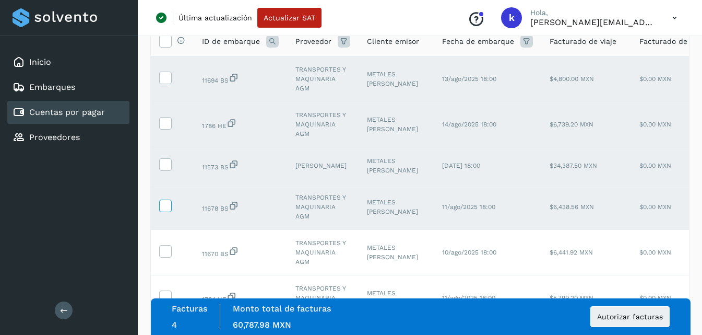
scroll to position [157, 0]
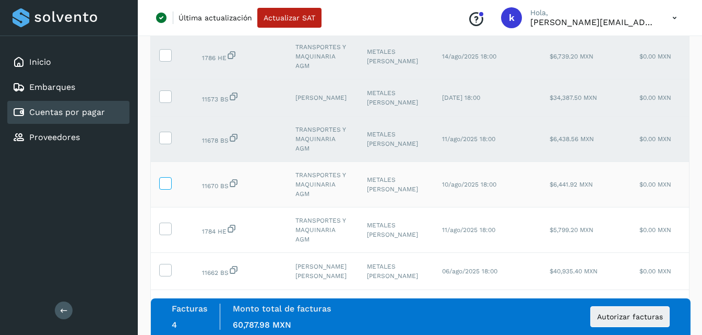
click at [166, 188] on icon at bounding box center [165, 182] width 11 height 11
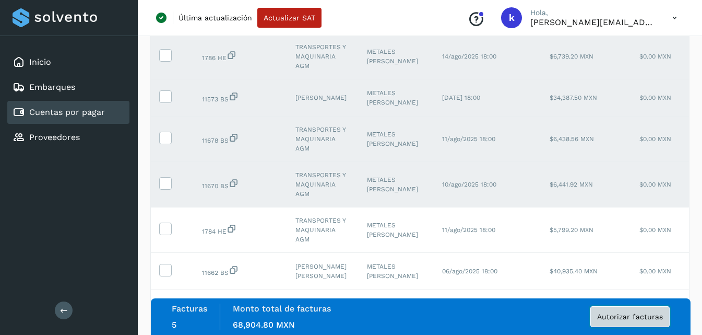
click at [613, 316] on span "Autorizar facturas" at bounding box center [630, 316] width 66 height 7
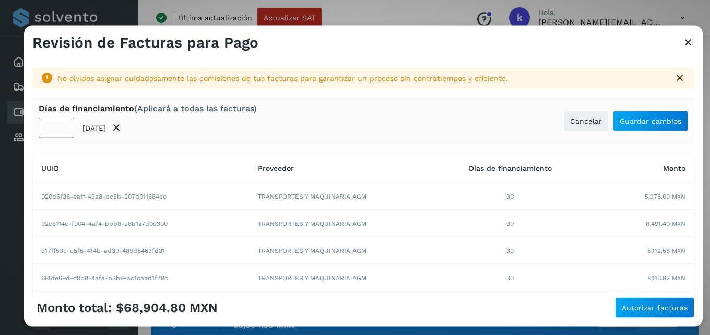
click at [63, 131] on input "**" at bounding box center [57, 127] width 36 height 21
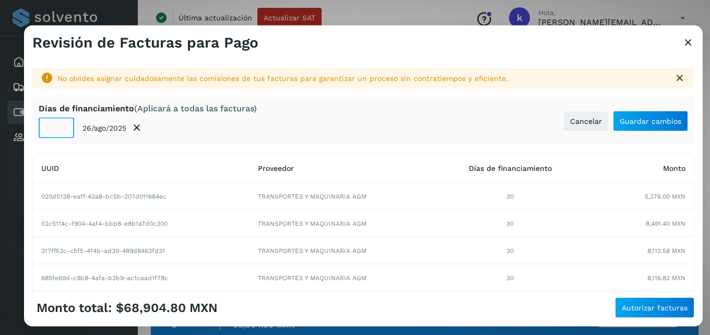
click at [63, 131] on input "*" at bounding box center [57, 127] width 36 height 21
click at [62, 125] on input "*" at bounding box center [57, 127] width 36 height 21
type input "*"
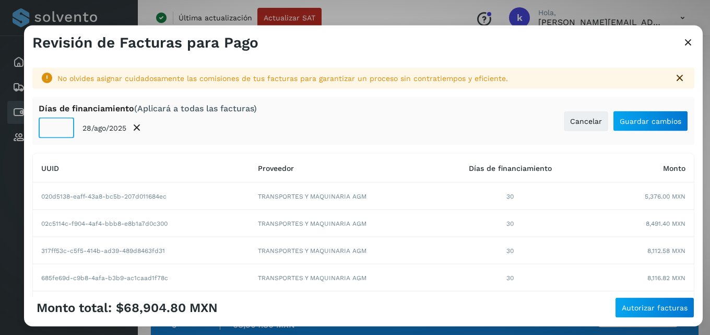
click at [62, 125] on input "*" at bounding box center [57, 127] width 36 height 21
click at [642, 120] on span "Guardar cambios" at bounding box center [651, 120] width 62 height 7
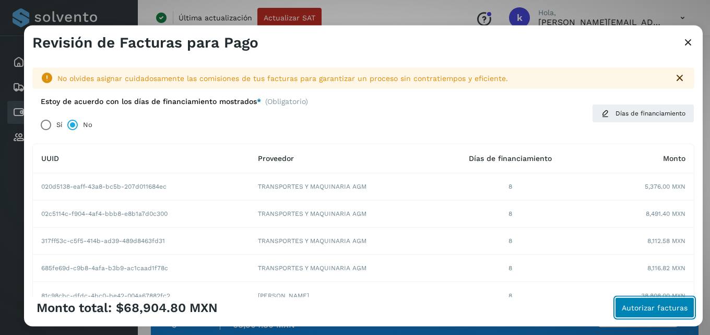
click at [693, 310] on button "Autorizar facturas" at bounding box center [654, 307] width 79 height 21
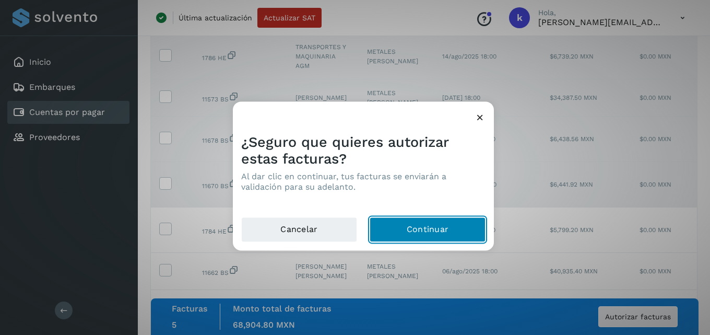
click at [425, 232] on button "Continuar" at bounding box center [428, 229] width 116 height 25
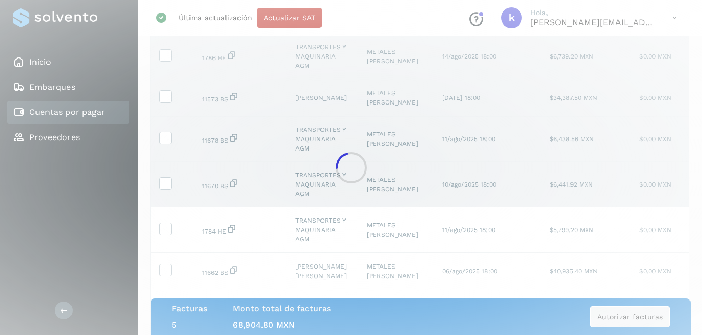
scroll to position [0, 0]
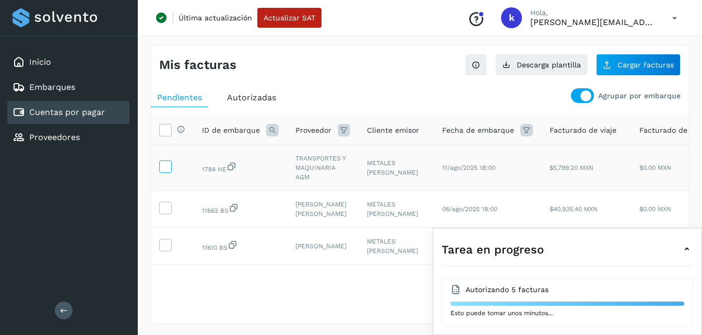
click at [164, 168] on icon at bounding box center [165, 165] width 11 height 11
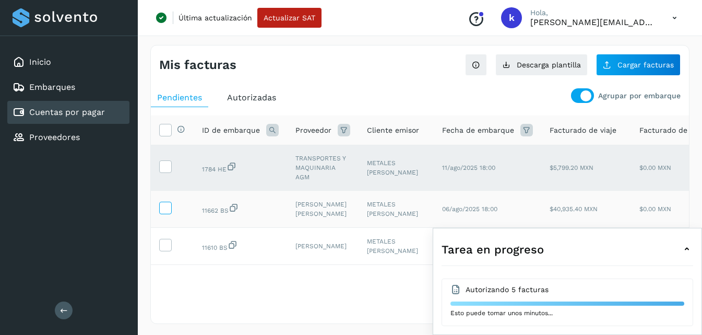
click at [165, 212] on icon at bounding box center [165, 207] width 11 height 11
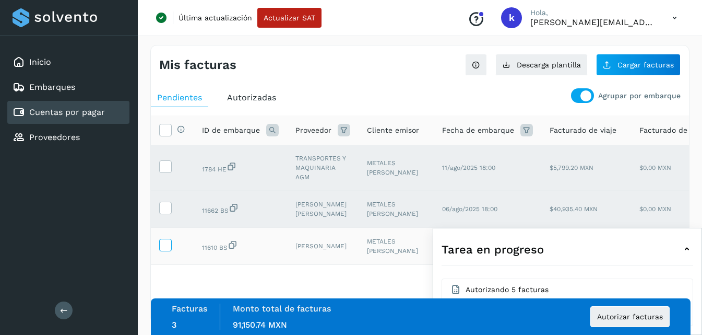
click at [163, 248] on icon at bounding box center [165, 244] width 11 height 11
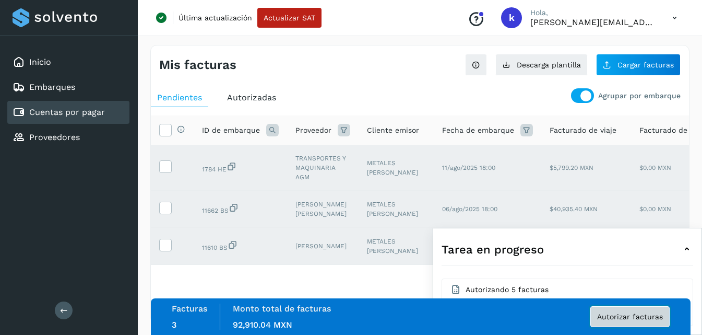
click at [649, 310] on button "Autorizar facturas" at bounding box center [630, 316] width 79 height 21
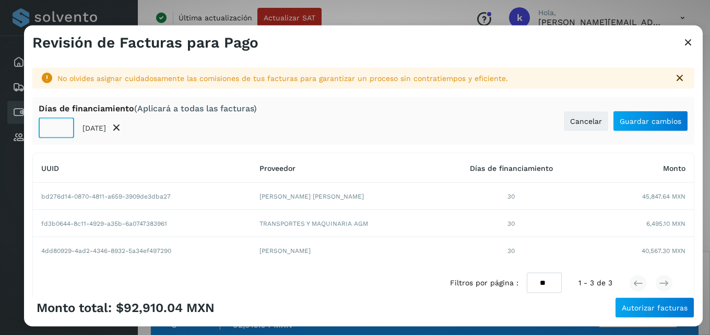
click at [62, 131] on input "**" at bounding box center [57, 127] width 36 height 21
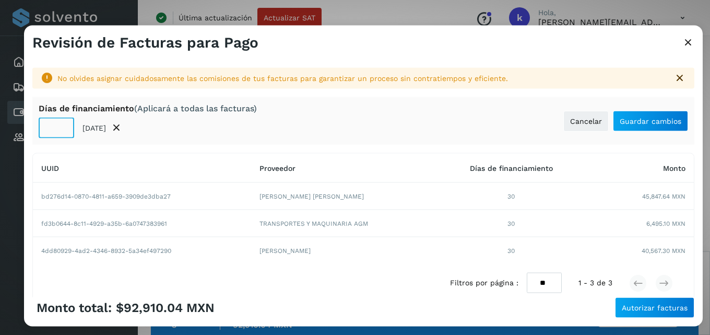
click at [62, 131] on input "**" at bounding box center [57, 127] width 36 height 21
click at [62, 131] on input "*" at bounding box center [57, 127] width 36 height 21
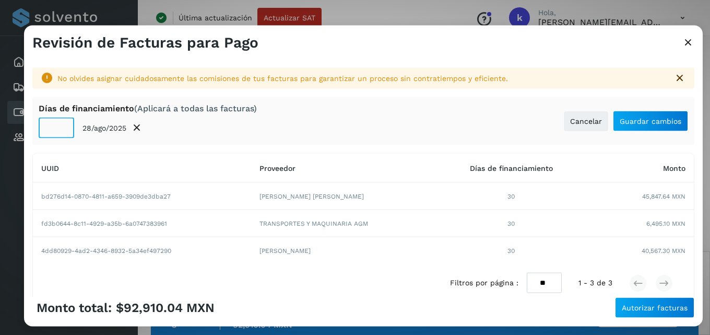
type input "*"
click at [62, 131] on input "*" at bounding box center [57, 127] width 36 height 21
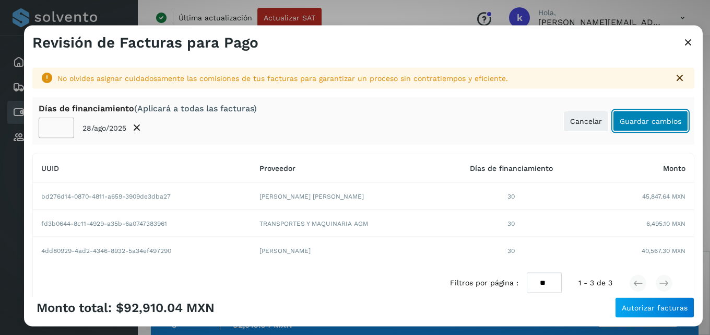
click at [662, 125] on button "Guardar cambios" at bounding box center [650, 120] width 75 height 21
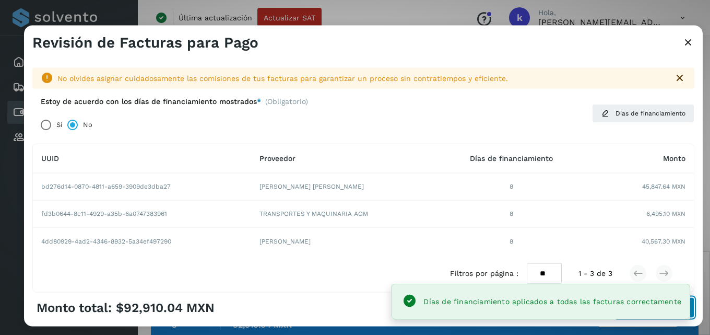
click at [694, 309] on button "Autorizar facturas" at bounding box center [654, 307] width 79 height 21
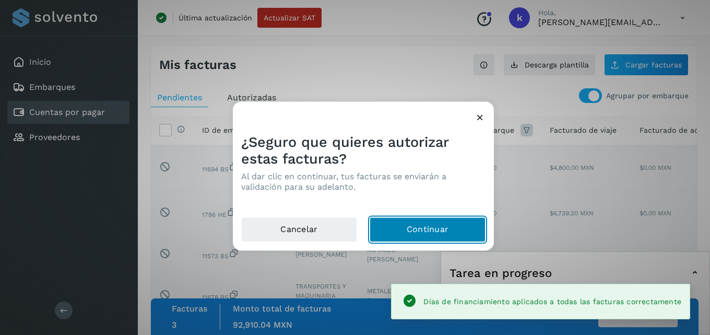
click at [467, 233] on button "Continuar" at bounding box center [428, 229] width 116 height 25
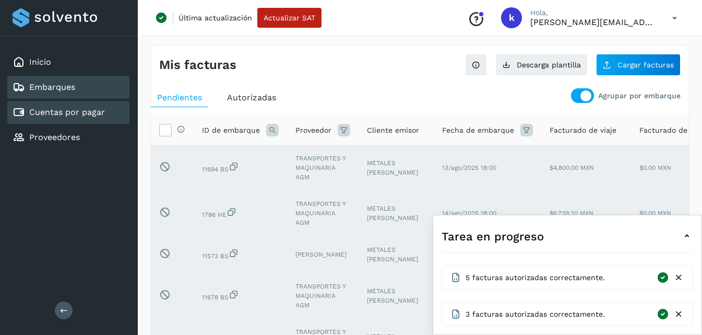
click at [91, 82] on div "Embarques" at bounding box center [68, 87] width 122 height 23
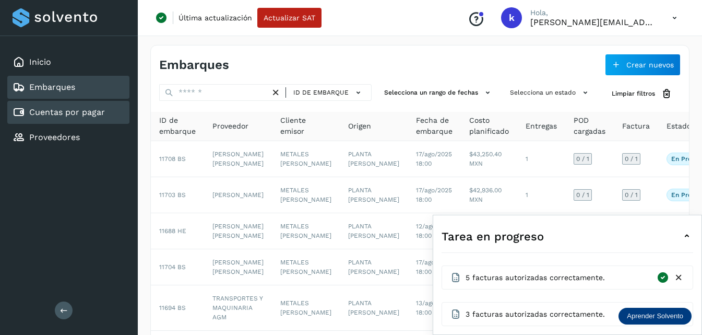
click at [87, 108] on link "Cuentas por pagar" at bounding box center [67, 112] width 76 height 10
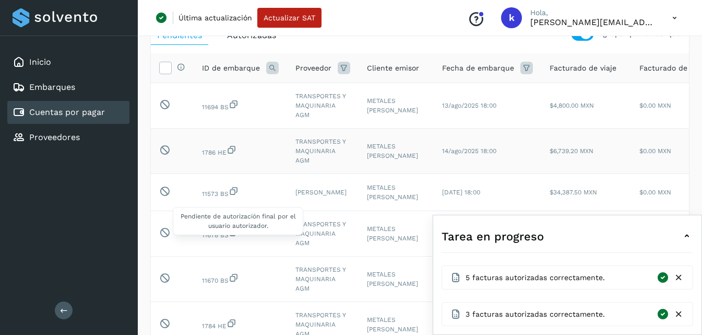
scroll to position [245, 0]
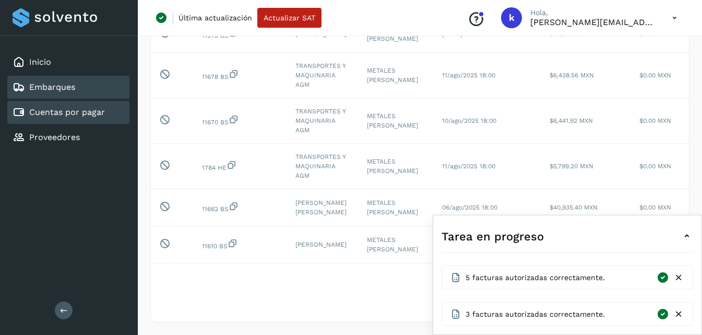
click at [82, 91] on div "Embarques" at bounding box center [68, 87] width 122 height 23
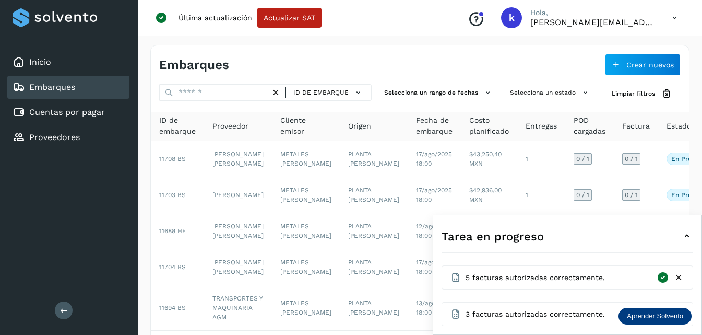
click at [681, 278] on icon at bounding box center [679, 277] width 11 height 11
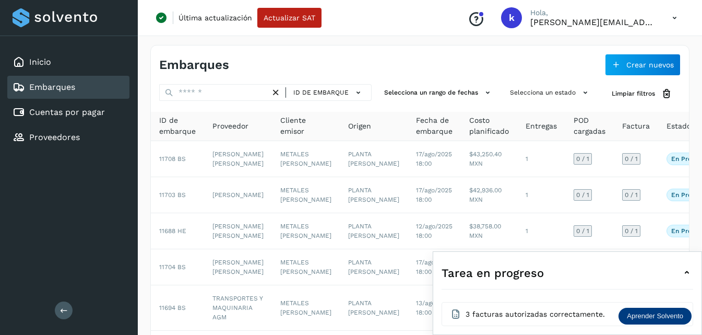
click at [683, 271] on icon at bounding box center [687, 272] width 13 height 13
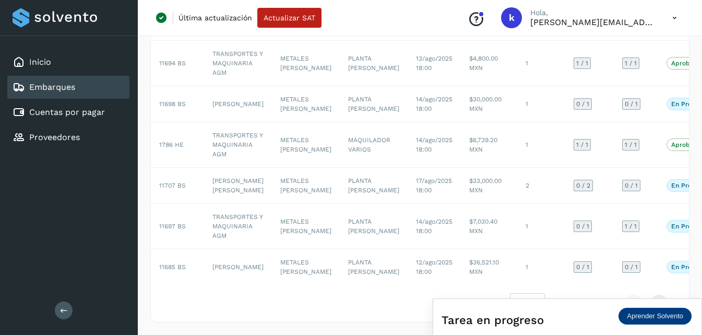
scroll to position [290, 0]
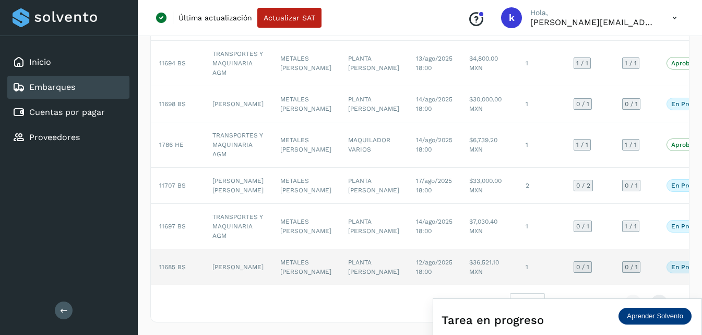
click at [288, 256] on td "METALES [PERSON_NAME]" at bounding box center [306, 267] width 68 height 36
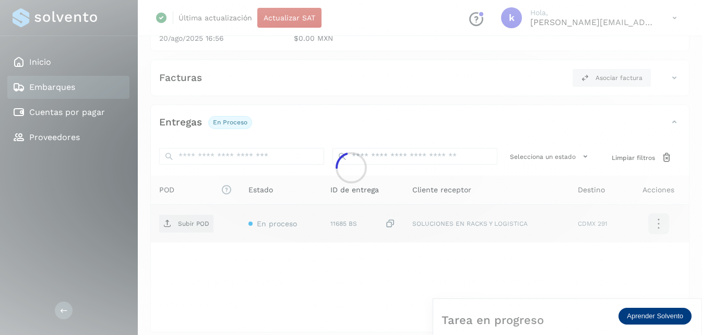
scroll to position [164, 0]
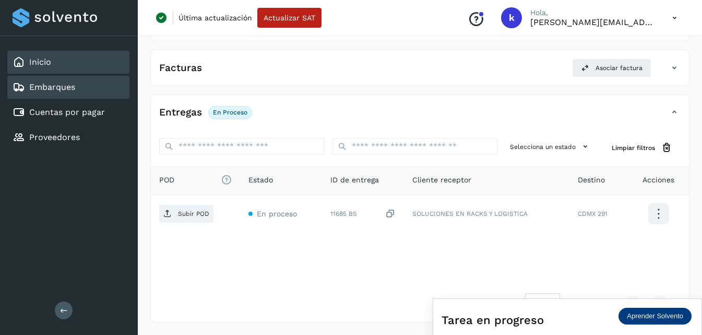
click at [34, 63] on link "Inicio" at bounding box center [40, 62] width 22 height 10
